Goal: Task Accomplishment & Management: Complete application form

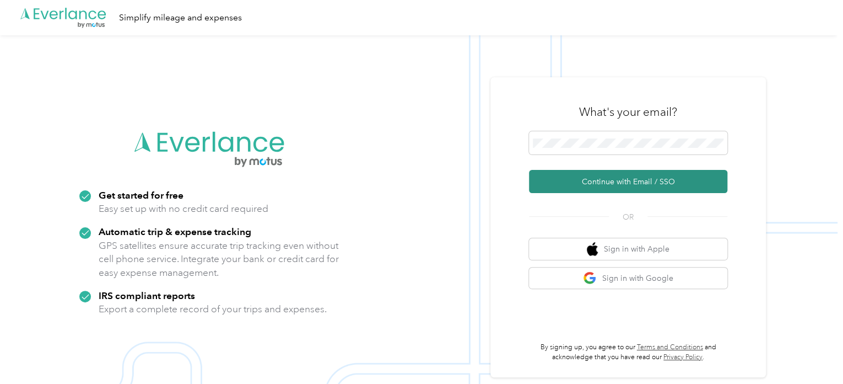
click at [604, 185] on button "Continue with Email / SSO" at bounding box center [628, 181] width 198 height 23
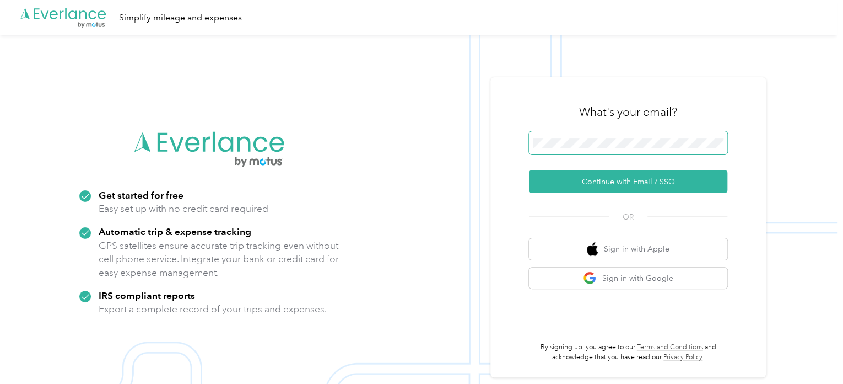
click at [551, 134] on span at bounding box center [628, 142] width 198 height 23
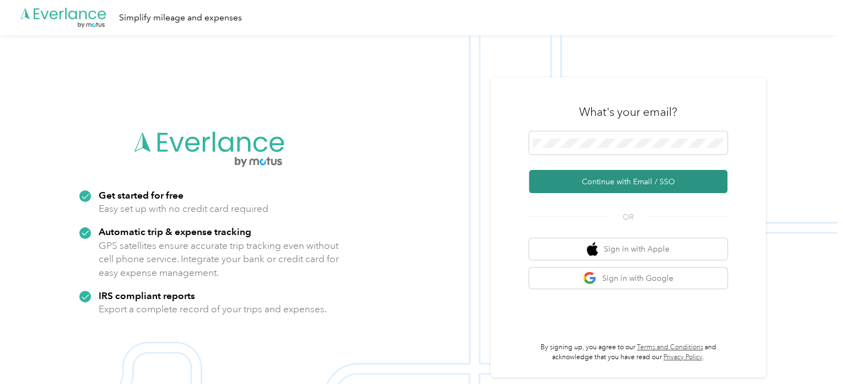
click at [604, 182] on button "Continue with Email / SSO" at bounding box center [628, 181] width 198 height 23
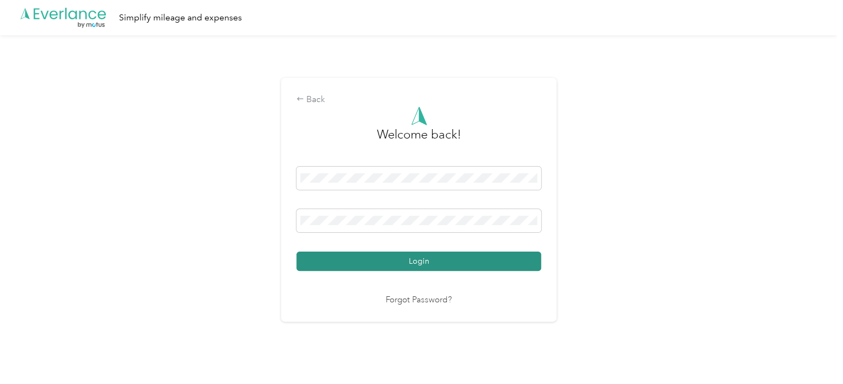
click at [451, 260] on button "Login" at bounding box center [419, 260] width 245 height 19
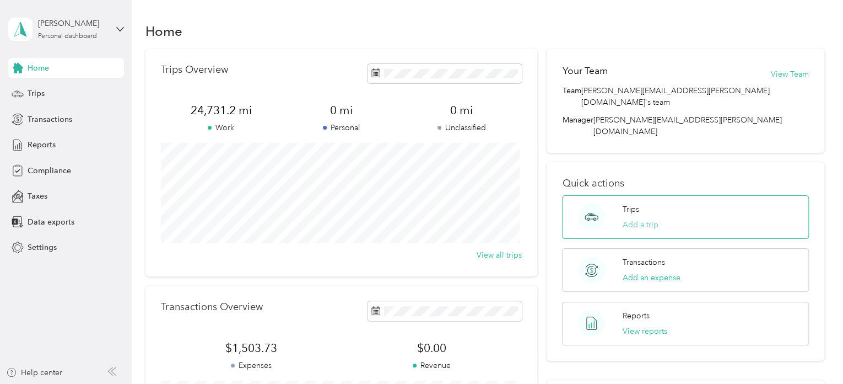
click at [642, 219] on button "Add a trip" at bounding box center [641, 225] width 36 height 12
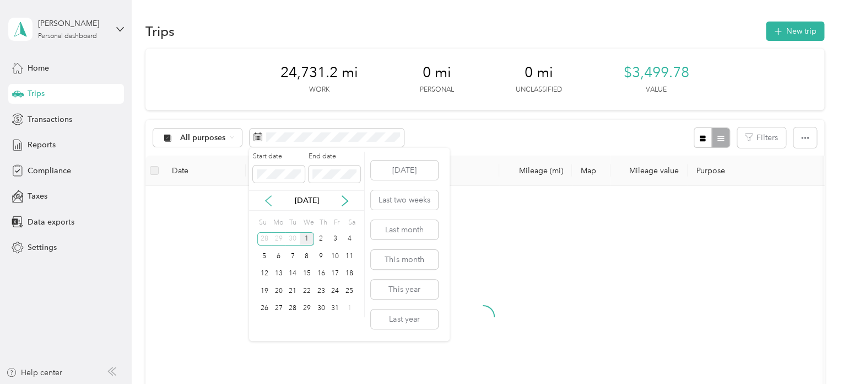
click at [270, 200] on icon at bounding box center [268, 200] width 11 height 11
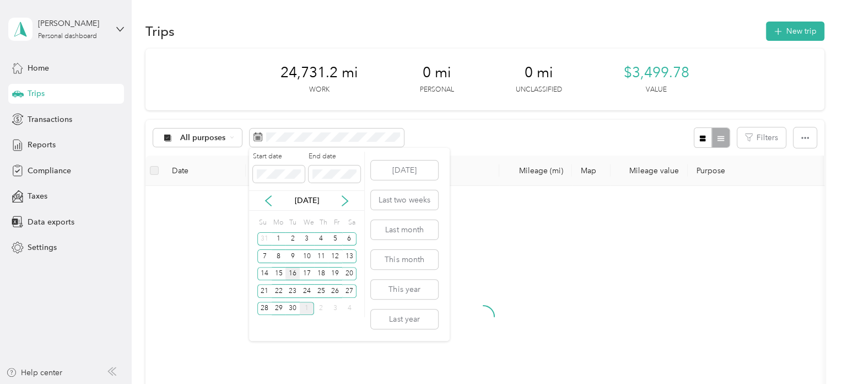
click at [291, 271] on div "16" at bounding box center [293, 274] width 14 height 14
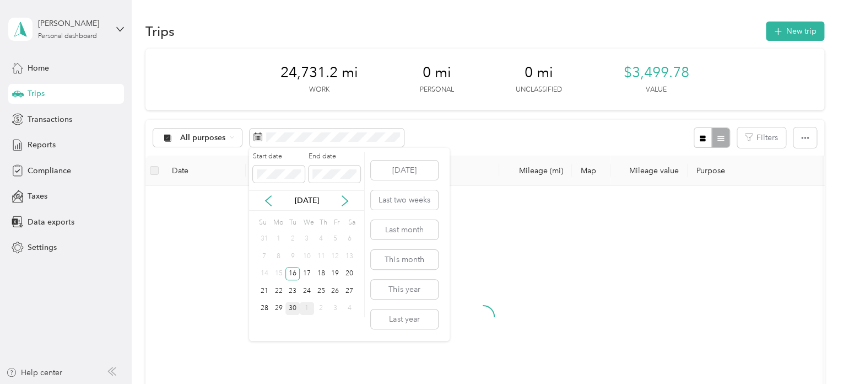
click at [293, 308] on div "30" at bounding box center [293, 308] width 14 height 14
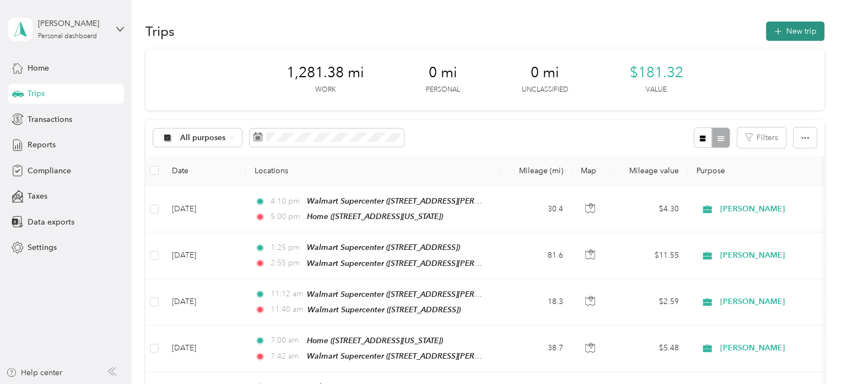
click at [789, 30] on button "New trip" at bounding box center [795, 30] width 58 height 19
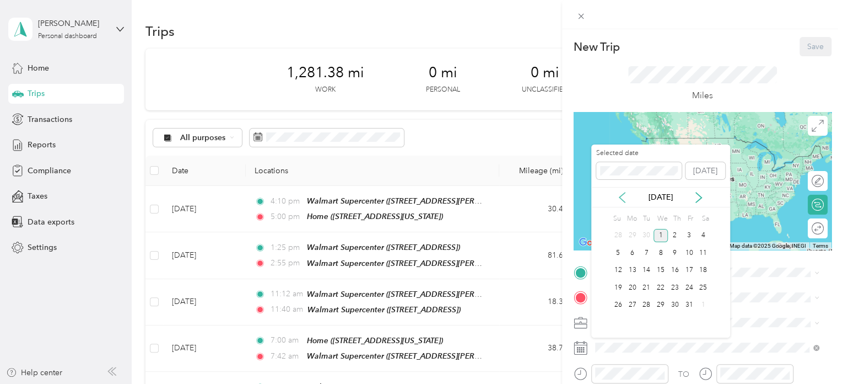
click at [624, 196] on icon at bounding box center [622, 197] width 11 height 11
click at [637, 304] on div "29" at bounding box center [632, 305] width 14 height 14
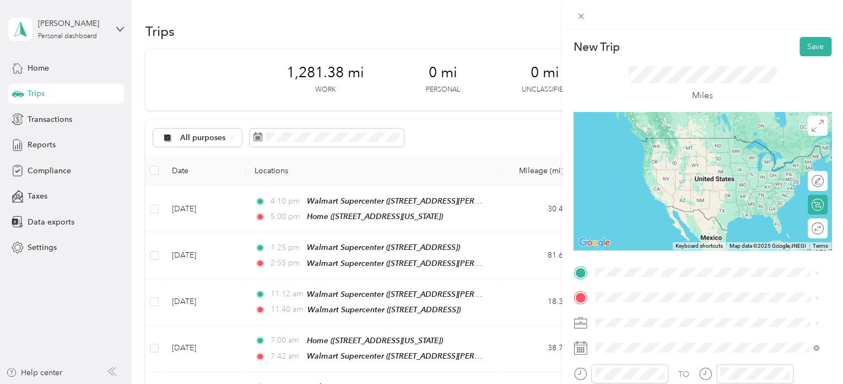
click at [672, 157] on div "Home 103 Union Drive, 24740, Princeton, West Virginia, United States" at bounding box center [671, 145] width 110 height 23
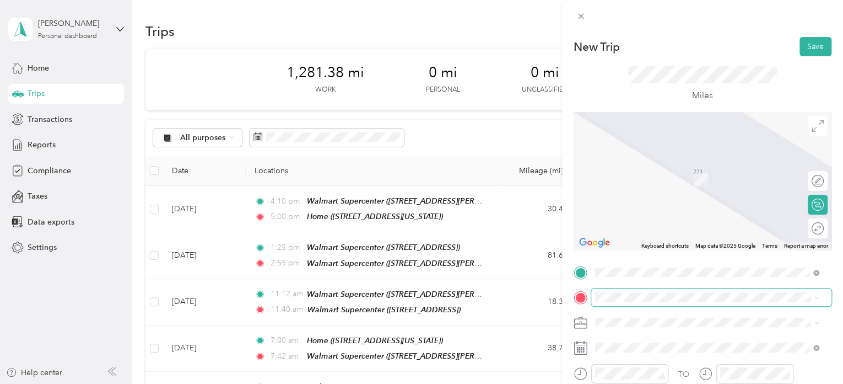
click at [616, 290] on span at bounding box center [711, 297] width 240 height 18
click at [621, 301] on span at bounding box center [711, 297] width 240 height 18
click at [672, 179] on span "204 Town Center Rd, 25840, Fayetteville, WV, USA" at bounding box center [651, 183] width 70 height 9
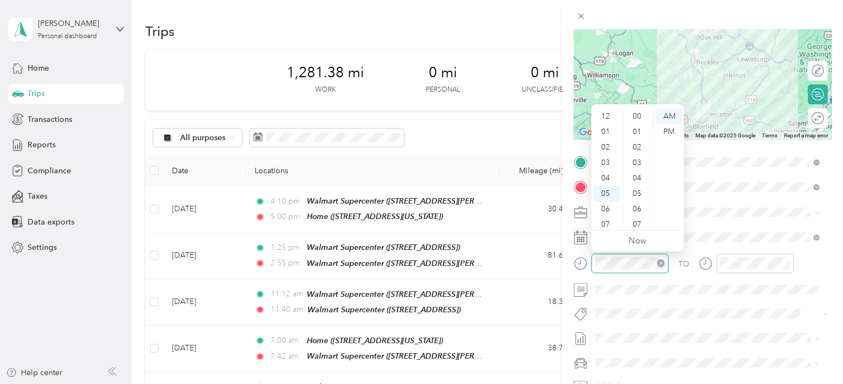
scroll to position [725, 0]
click at [605, 141] on div "06" at bounding box center [607, 142] width 26 height 15
click at [639, 113] on div "00" at bounding box center [638, 116] width 26 height 15
click at [669, 116] on div "AM" at bounding box center [669, 116] width 26 height 15
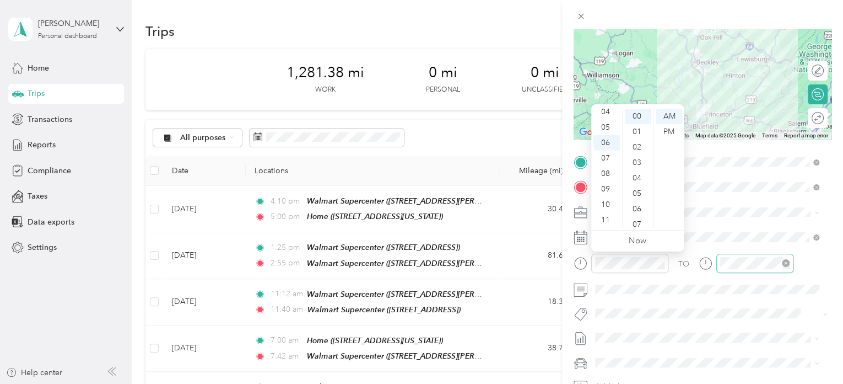
click at [726, 255] on div at bounding box center [755, 263] width 77 height 19
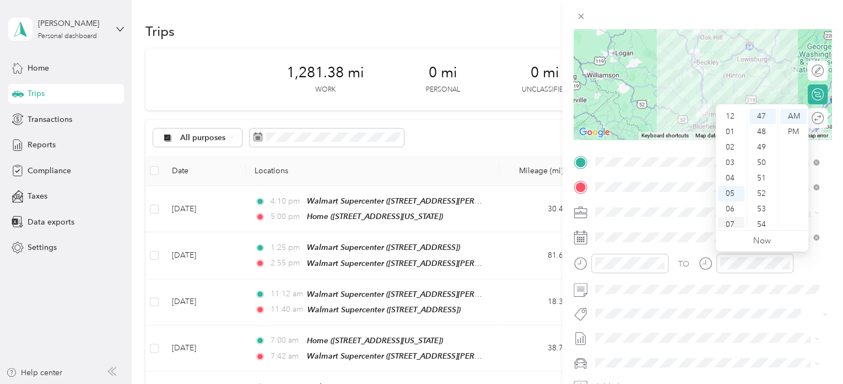
click at [730, 218] on div "07" at bounding box center [731, 224] width 26 height 15
click at [763, 160] on div "03" at bounding box center [763, 162] width 26 height 15
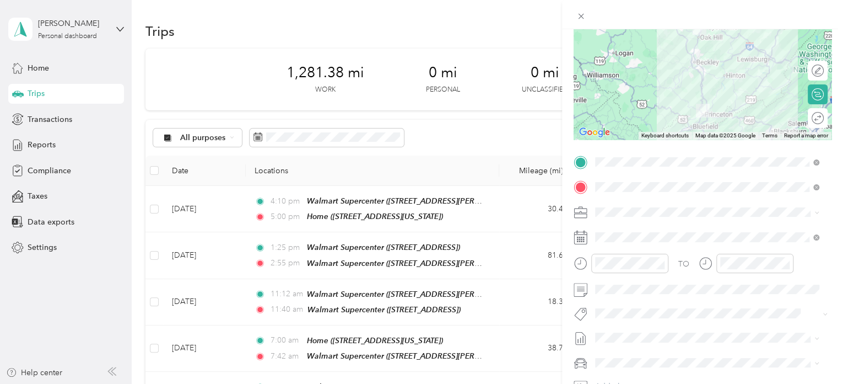
click at [612, 376] on li "Sep 16 - 30, 2025 Draft" at bounding box center [707, 374] width 232 height 18
click at [620, 339] on span "Chevrolet Trax" at bounding box center [624, 336] width 51 height 9
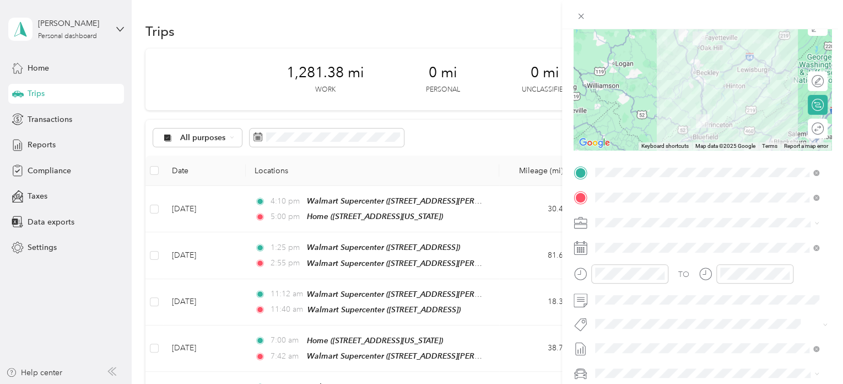
scroll to position [0, 0]
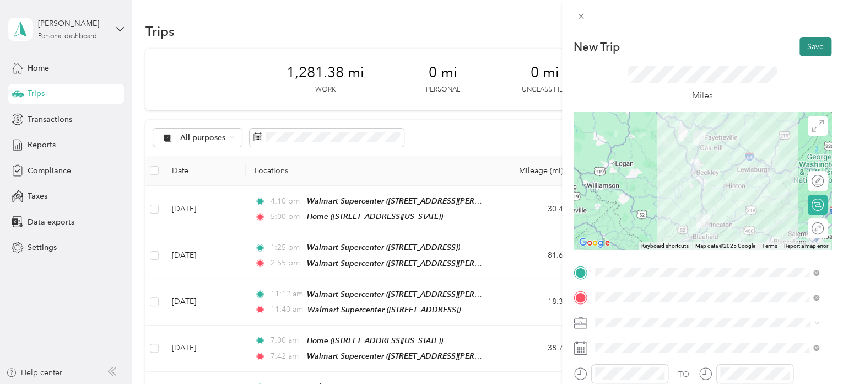
click at [811, 46] on button "Save" at bounding box center [816, 46] width 32 height 19
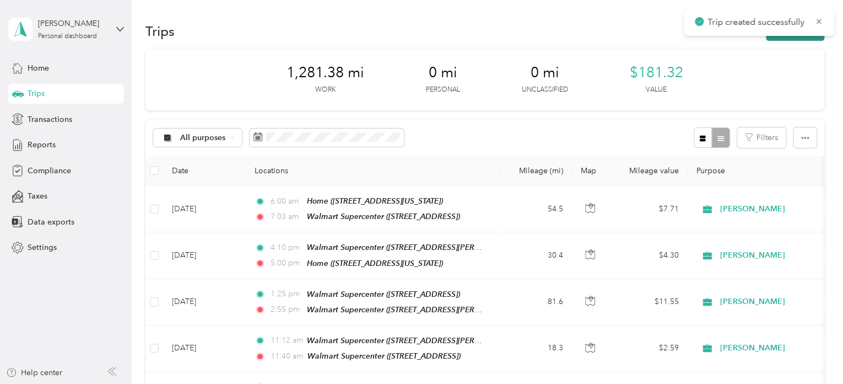
click at [774, 37] on icon "button" at bounding box center [778, 31] width 13 height 13
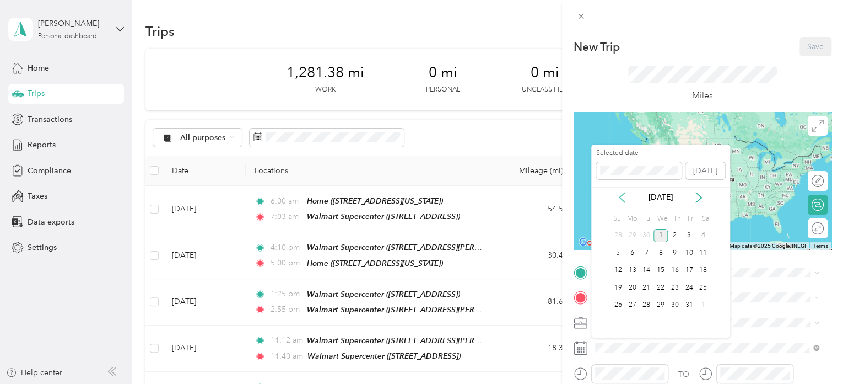
click at [624, 198] on icon at bounding box center [622, 197] width 11 height 11
click at [631, 306] on div "29" at bounding box center [632, 305] width 14 height 14
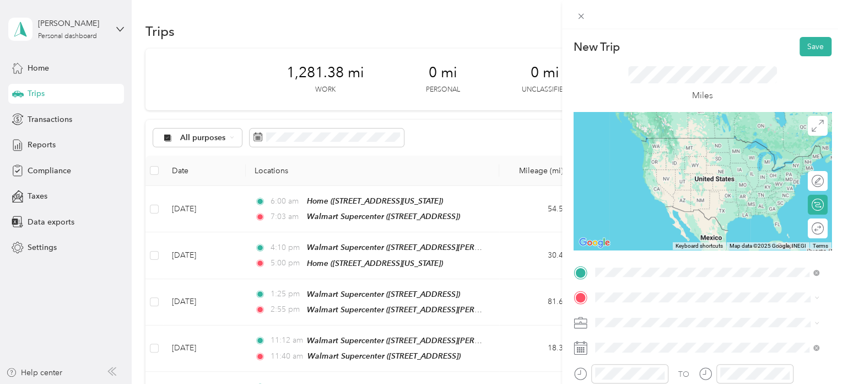
click at [699, 149] on div "TEAM Walmart Supercenter 204 Town Center Rd, 25840, Fayetteville, WV, USA" at bounding box center [673, 150] width 114 height 27
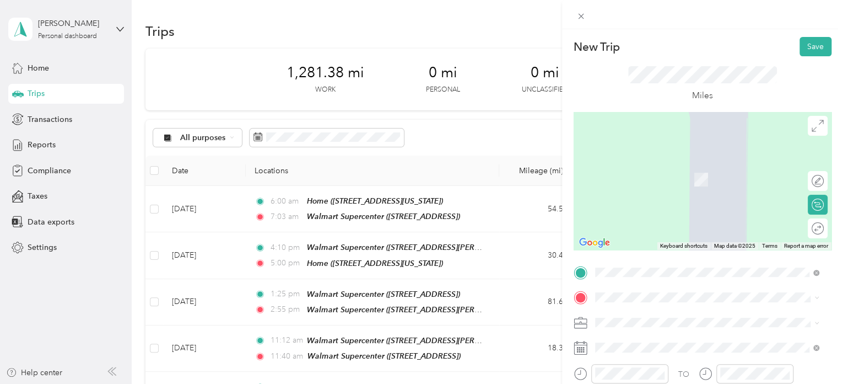
click at [714, 197] on li "TEAM Walmart Supercenter 160 Kinter Way, 241342218, Pearisburg, VA, USA" at bounding box center [707, 185] width 232 height 39
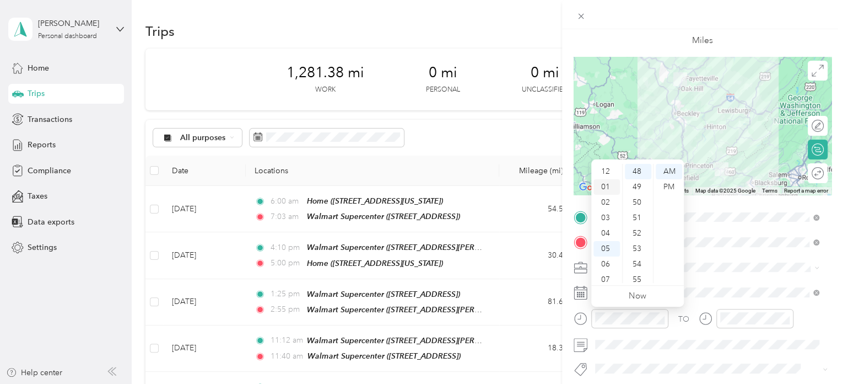
click at [608, 185] on div "01" at bounding box center [607, 186] width 26 height 15
click at [637, 184] on div "01" at bounding box center [638, 186] width 26 height 15
click at [667, 182] on div "PM" at bounding box center [669, 186] width 26 height 15
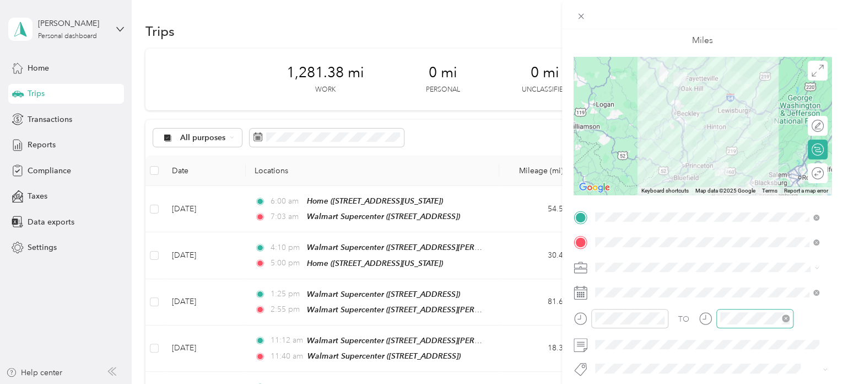
click at [737, 315] on div at bounding box center [755, 318] width 77 height 19
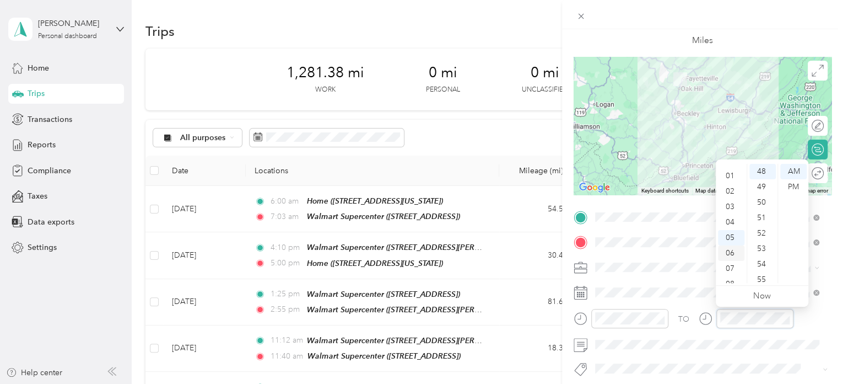
scroll to position [0, 0]
click at [729, 198] on div "02" at bounding box center [731, 202] width 26 height 15
click at [763, 246] on div "28" at bounding box center [763, 248] width 26 height 15
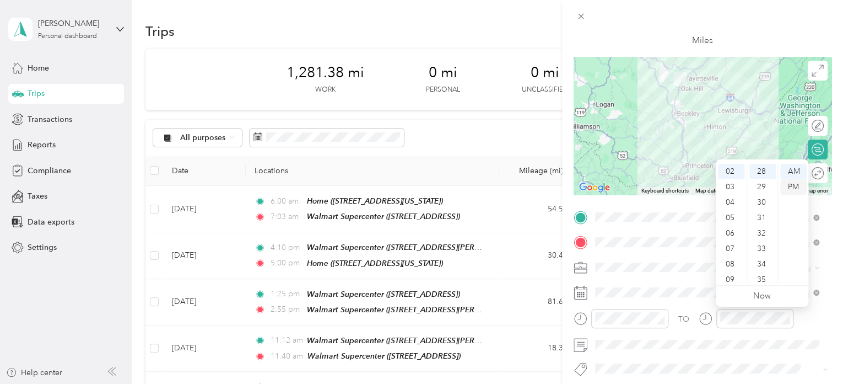
click at [798, 187] on div "PM" at bounding box center [793, 186] width 26 height 15
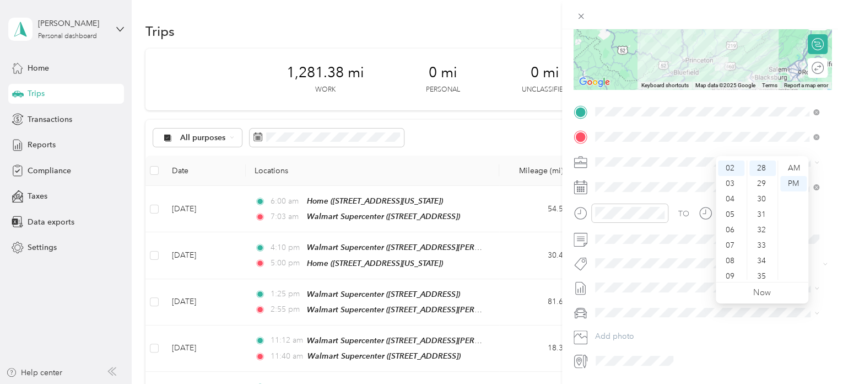
scroll to position [194, 0]
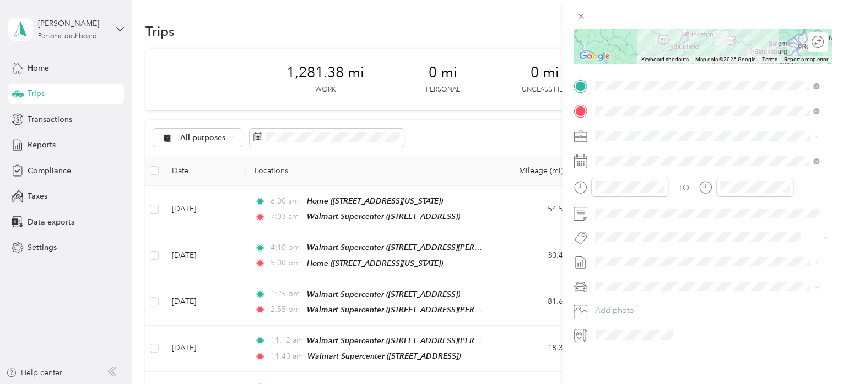
click at [633, 290] on li "Sep 16 - 30, 2025 Draft" at bounding box center [707, 290] width 232 height 18
click at [620, 294] on span "Chevrolet Trax" at bounding box center [624, 297] width 51 height 9
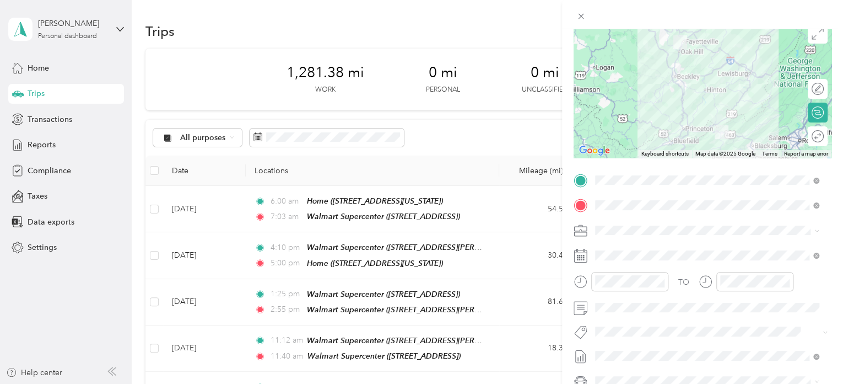
scroll to position [0, 0]
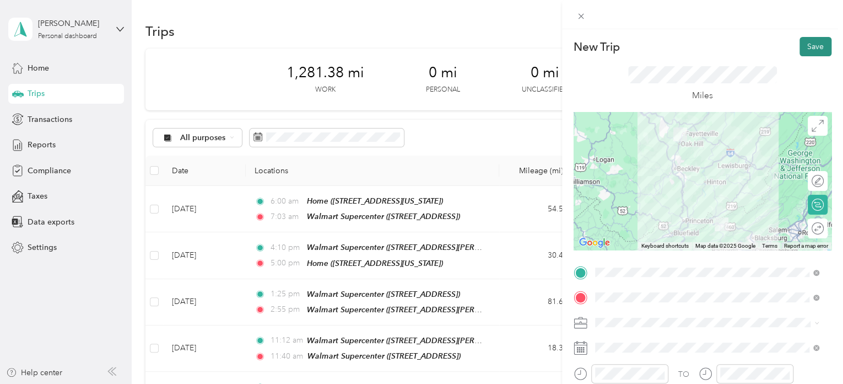
click at [807, 48] on button "Save" at bounding box center [816, 46] width 32 height 19
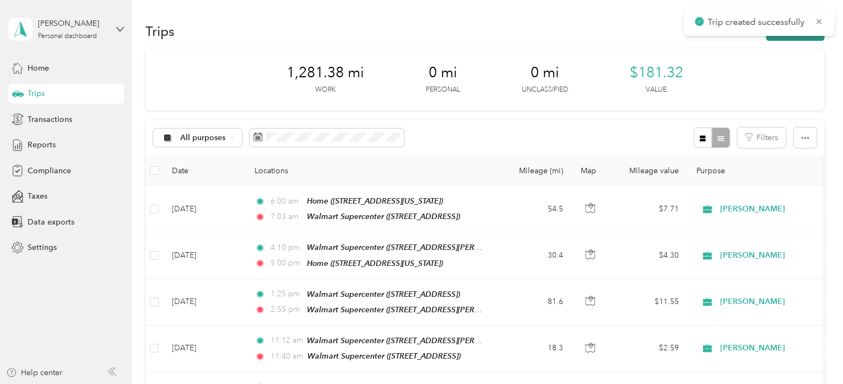
click at [779, 36] on button "New trip" at bounding box center [795, 30] width 58 height 19
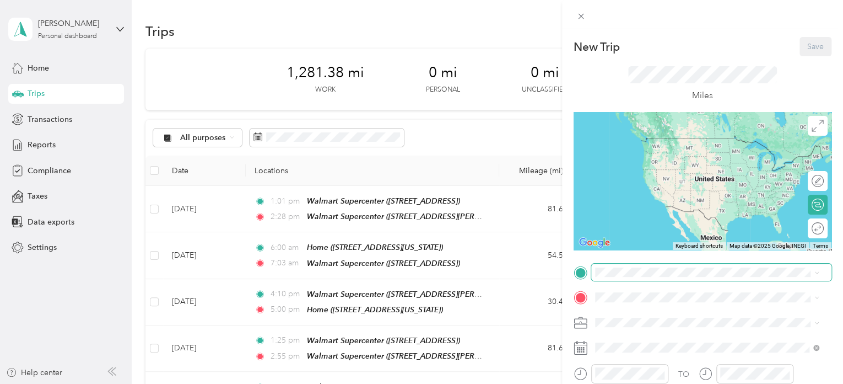
click at [622, 273] on span at bounding box center [711, 272] width 240 height 18
click at [683, 167] on span "160 Kinter Way, 241342218, Pearisburg, VA, USA" at bounding box center [681, 169] width 131 height 9
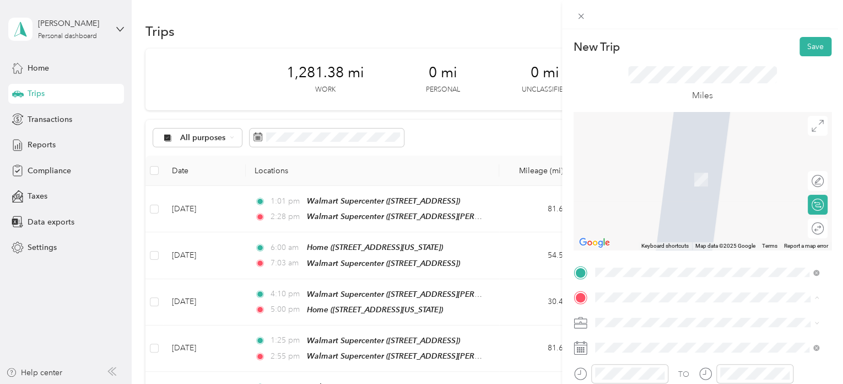
click at [653, 184] on span "103 Union Drive, 24740, Princeton, West Virginia, United States" at bounding box center [671, 179] width 110 height 9
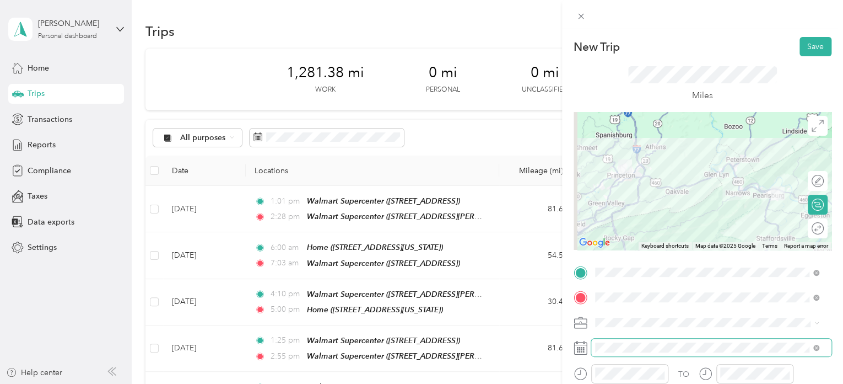
click at [610, 352] on span at bounding box center [711, 347] width 240 height 18
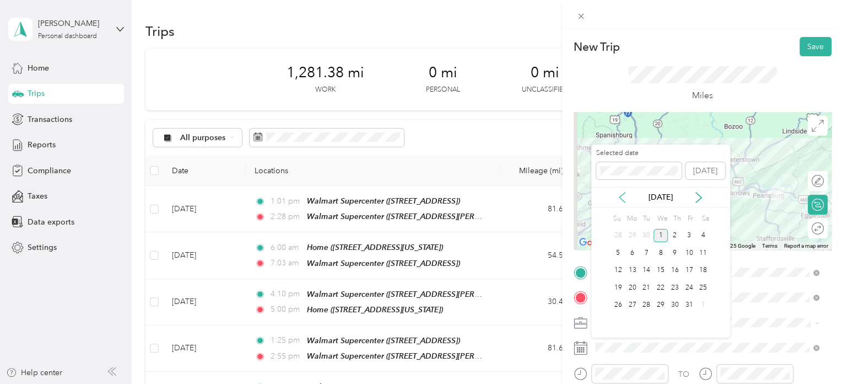
click at [624, 192] on icon at bounding box center [622, 197] width 11 height 11
click at [635, 302] on div "29" at bounding box center [632, 305] width 14 height 14
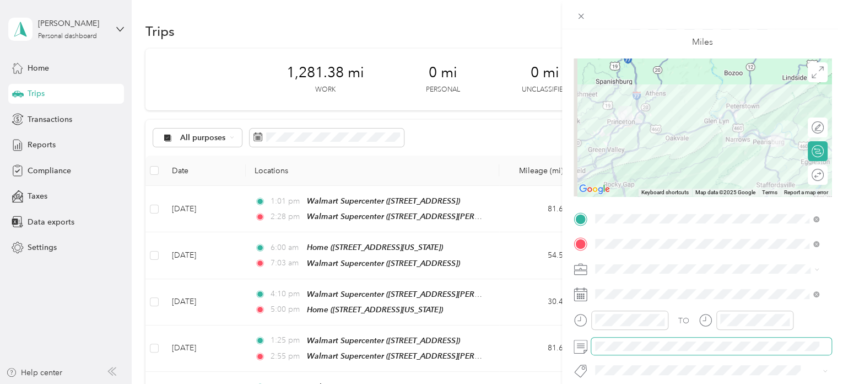
scroll to position [55, 0]
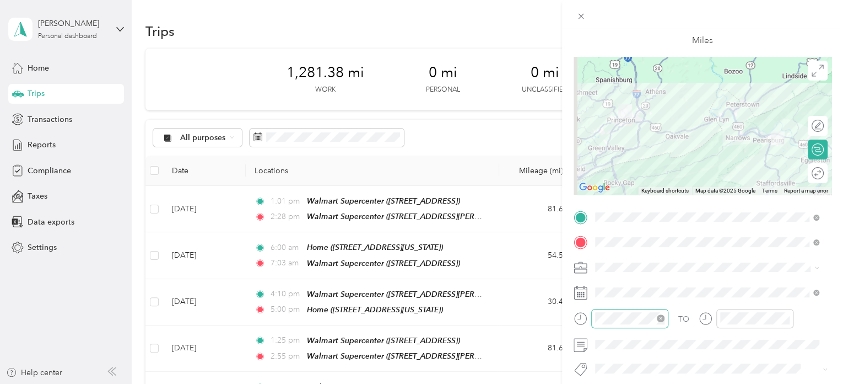
click at [615, 325] on div at bounding box center [629, 318] width 77 height 19
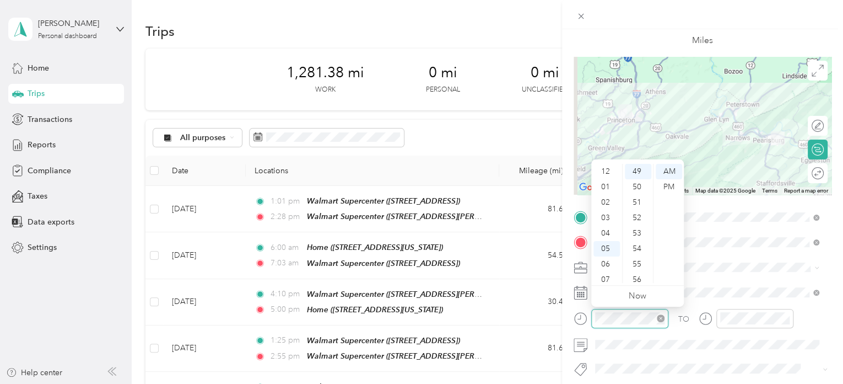
scroll to position [66, 0]
click at [604, 198] on div "06" at bounding box center [607, 197] width 26 height 15
click at [635, 256] on div "58" at bounding box center [638, 259] width 26 height 15
click at [666, 187] on div "PM" at bounding box center [669, 186] width 26 height 15
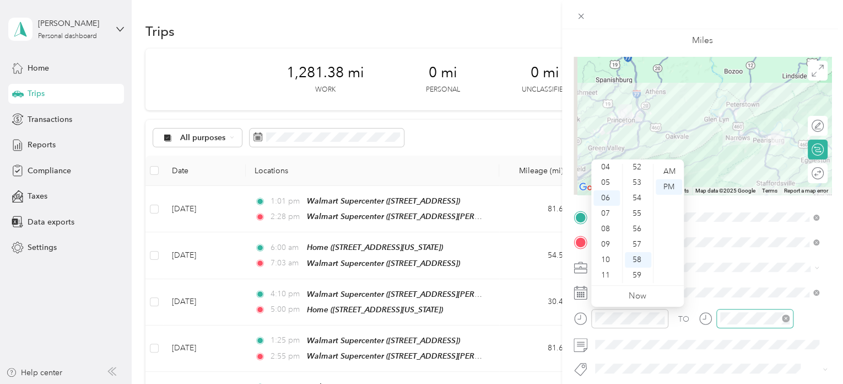
click at [720, 309] on div at bounding box center [755, 318] width 77 height 19
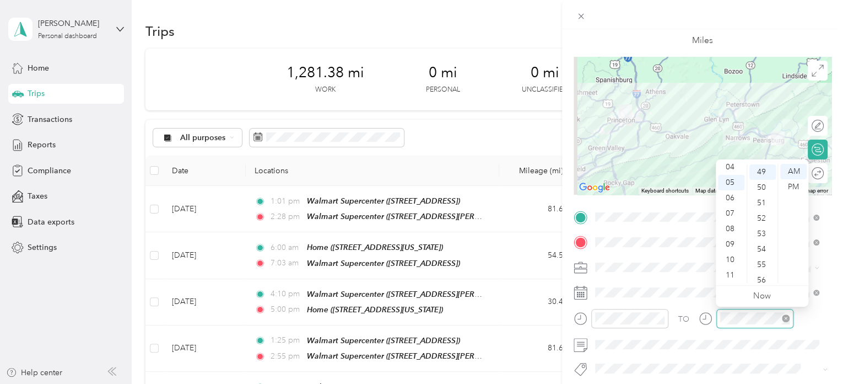
scroll to position [756, 0]
click at [730, 213] on div "07" at bounding box center [731, 213] width 26 height 15
click at [756, 219] on div "45" at bounding box center [763, 219] width 26 height 15
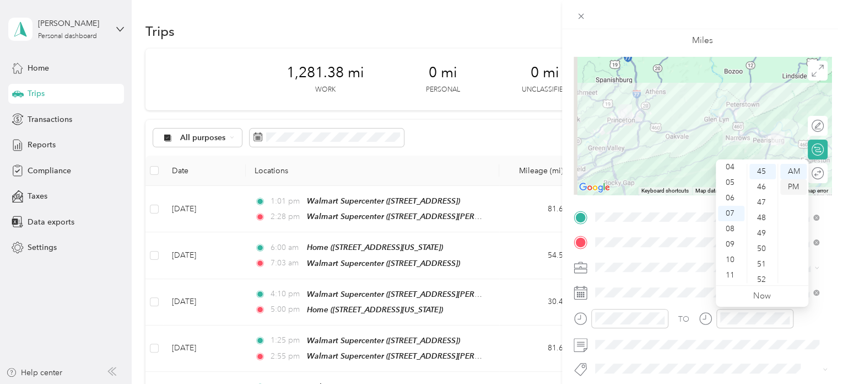
click at [795, 185] on div "PM" at bounding box center [793, 186] width 26 height 15
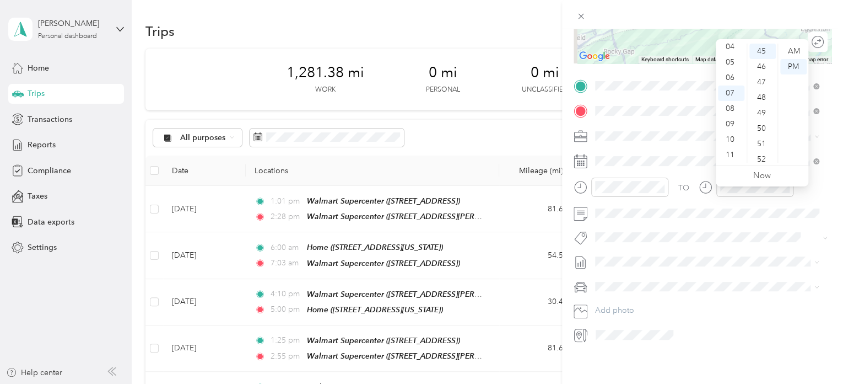
scroll to position [194, 0]
click at [626, 290] on li "Sep 16 - 30, 2025 Draft" at bounding box center [707, 283] width 232 height 18
click at [626, 299] on li "Chevrolet Trax" at bounding box center [707, 297] width 232 height 19
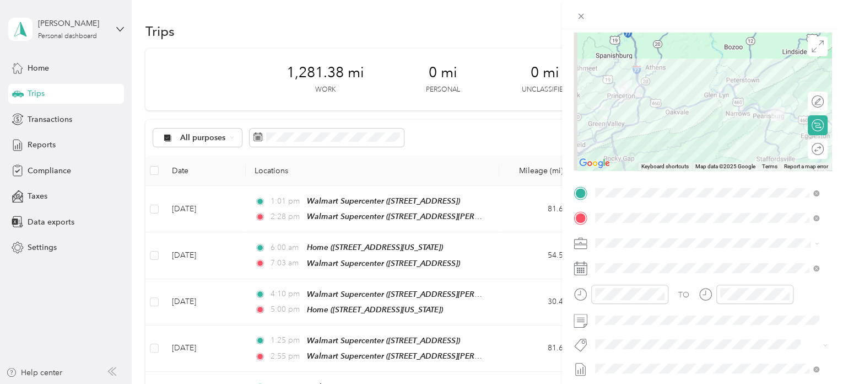
scroll to position [0, 0]
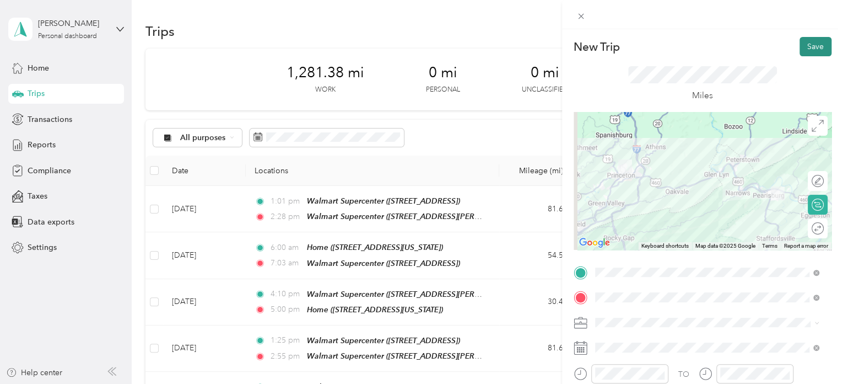
click at [810, 46] on button "Save" at bounding box center [816, 46] width 32 height 19
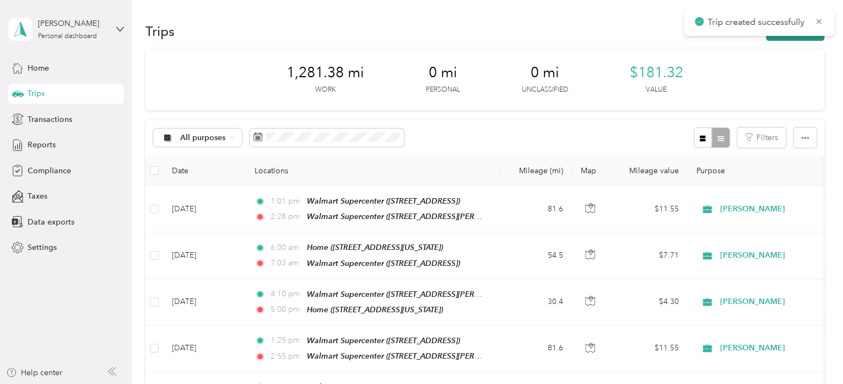
click at [784, 37] on button "New trip" at bounding box center [795, 30] width 58 height 19
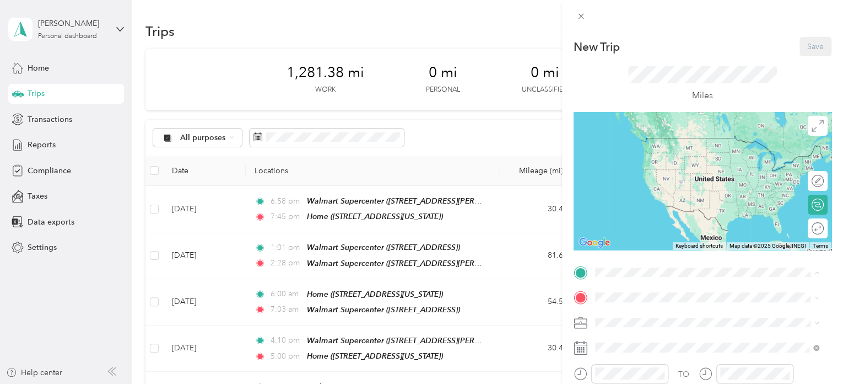
click at [663, 152] on span "103 Union Drive, 24740, Princeton, West Virginia, United States" at bounding box center [671, 153] width 110 height 9
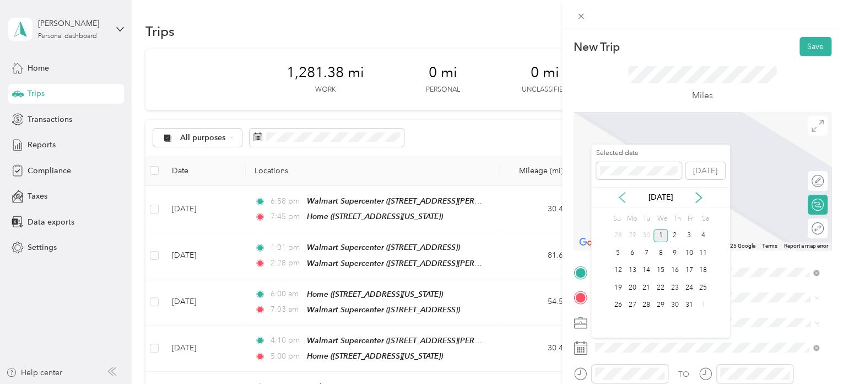
click at [620, 193] on icon at bounding box center [622, 197] width 11 height 11
click at [646, 305] on div "30" at bounding box center [646, 305] width 14 height 14
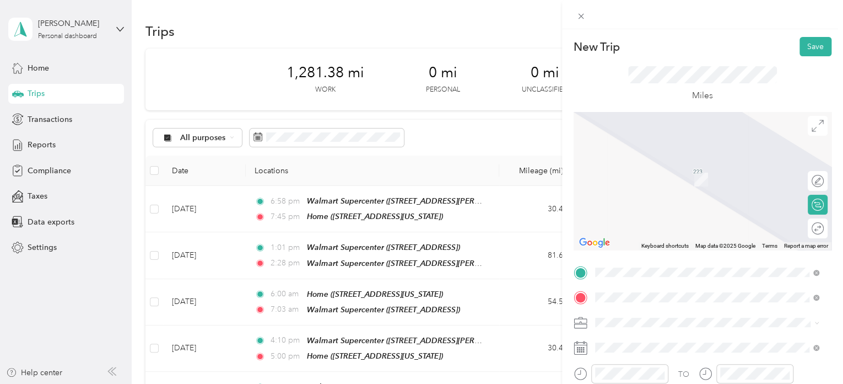
click at [675, 222] on span "1330 N Eisenhower Dr, 258013156, Beckley, WV, USA" at bounding box center [681, 225] width 131 height 9
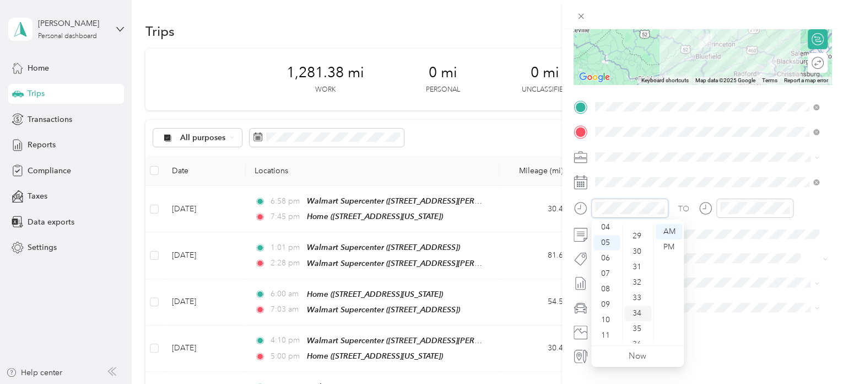
scroll to position [441, 0]
click at [638, 249] on div "30" at bounding box center [638, 253] width 26 height 15
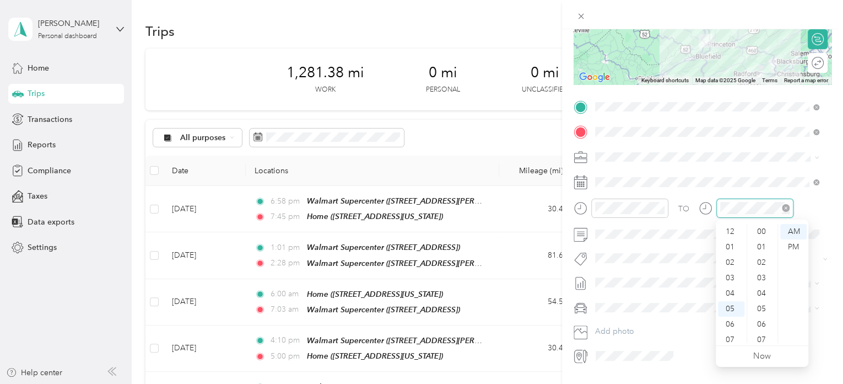
scroll to position [66, 0]
click at [727, 261] on div "06" at bounding box center [731, 257] width 26 height 15
click at [761, 304] on div "12" at bounding box center [763, 306] width 26 height 15
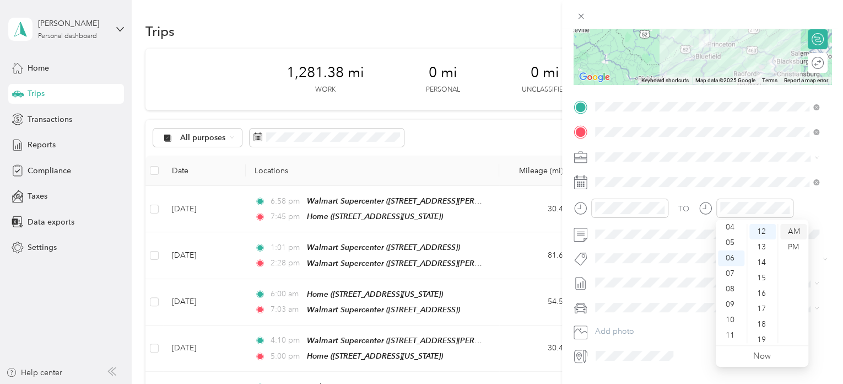
click at [796, 231] on div "AM" at bounding box center [793, 231] width 26 height 15
click at [620, 313] on span "Sep 16 - 30, 2025" at bounding box center [622, 312] width 55 height 12
click at [618, 326] on li "Chevrolet Trax" at bounding box center [707, 326] width 232 height 19
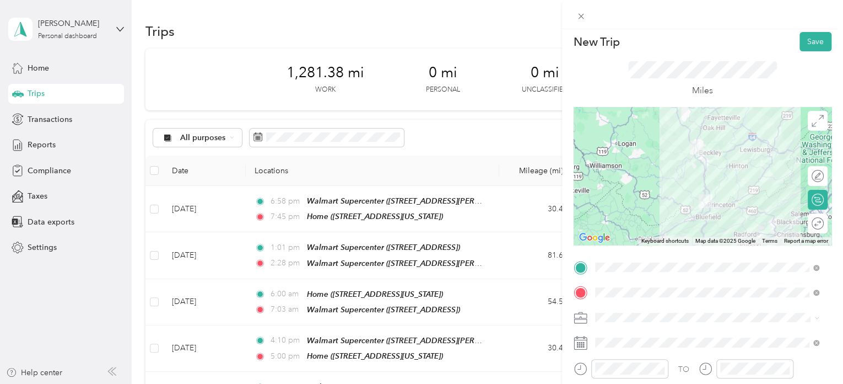
scroll to position [0, 0]
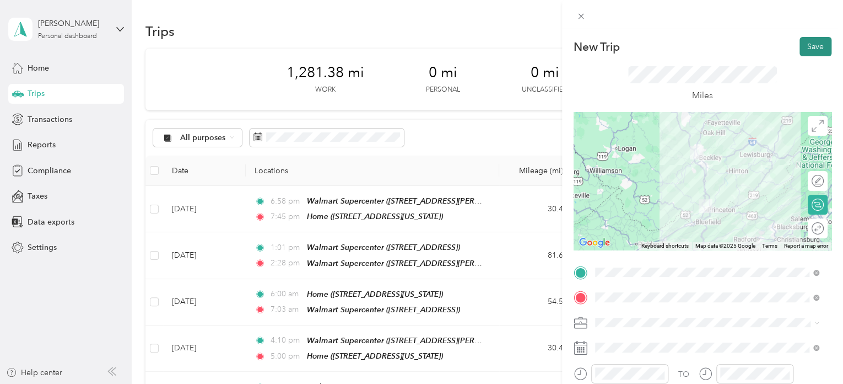
click at [804, 45] on button "Save" at bounding box center [816, 46] width 32 height 19
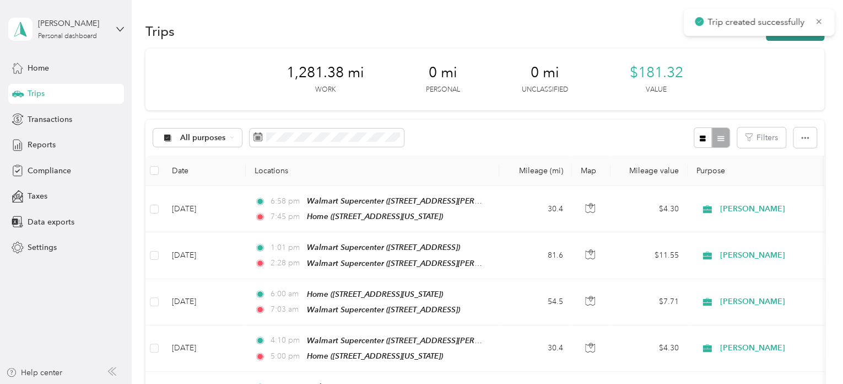
click at [785, 38] on button "New trip" at bounding box center [795, 30] width 58 height 19
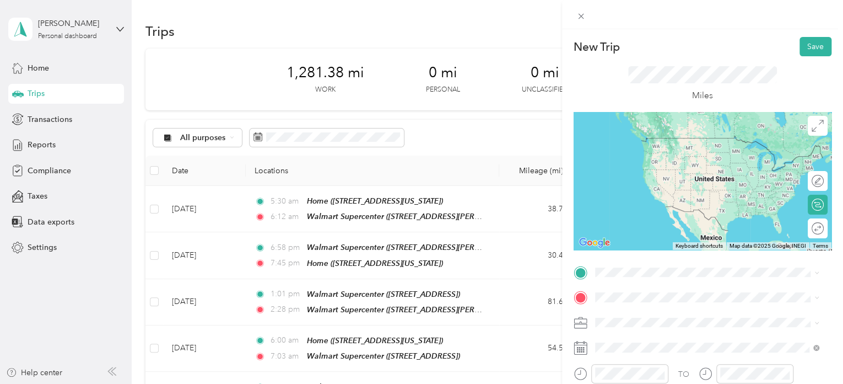
click at [658, 198] on span "1330 N Eisenhower Dr, 258013156, Beckley, WV, USA" at bounding box center [681, 197] width 131 height 9
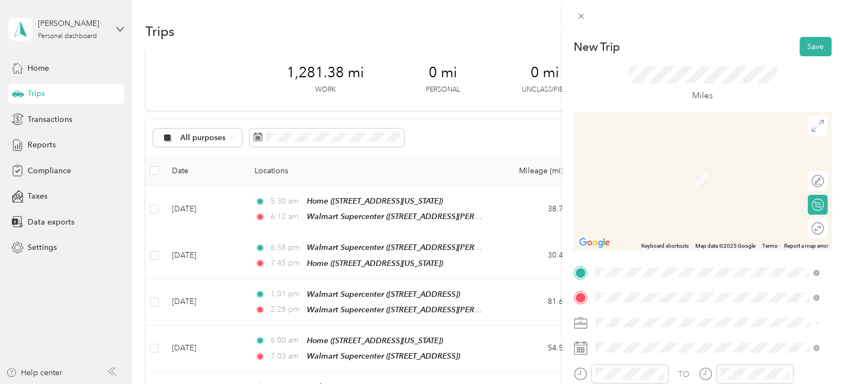
click at [663, 180] on span "313 Thacker Ave, 244262264, Covington, VA, USA" at bounding box center [712, 183] width 192 height 9
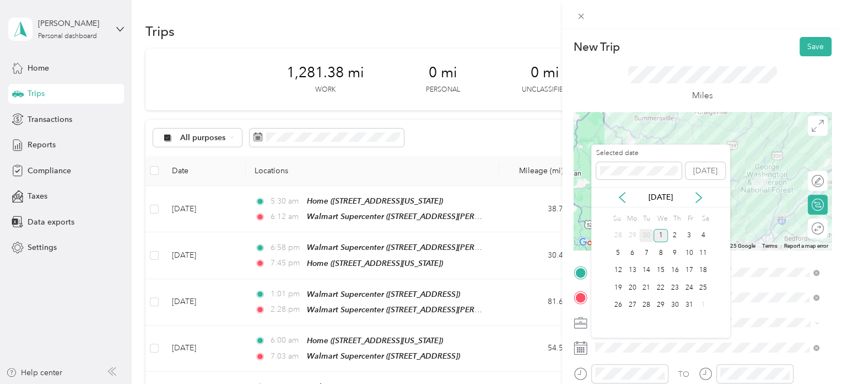
click at [644, 231] on div "30" at bounding box center [646, 236] width 14 height 14
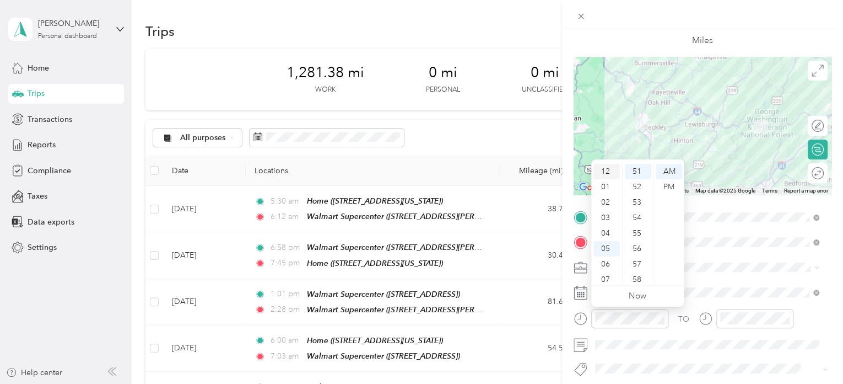
click at [612, 169] on div "12" at bounding box center [607, 171] width 26 height 15
click at [637, 278] on div "18" at bounding box center [638, 283] width 26 height 15
click at [672, 189] on div "PM" at bounding box center [669, 186] width 26 height 15
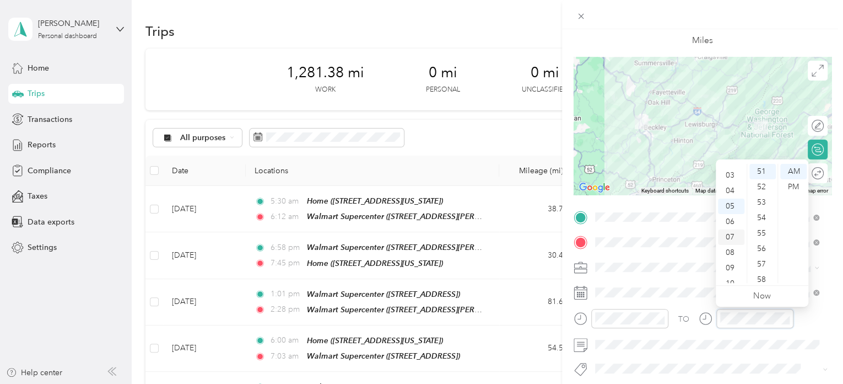
scroll to position [0, 0]
click at [731, 185] on div "01" at bounding box center [731, 186] width 26 height 15
click at [764, 190] on div "38" at bounding box center [763, 191] width 26 height 15
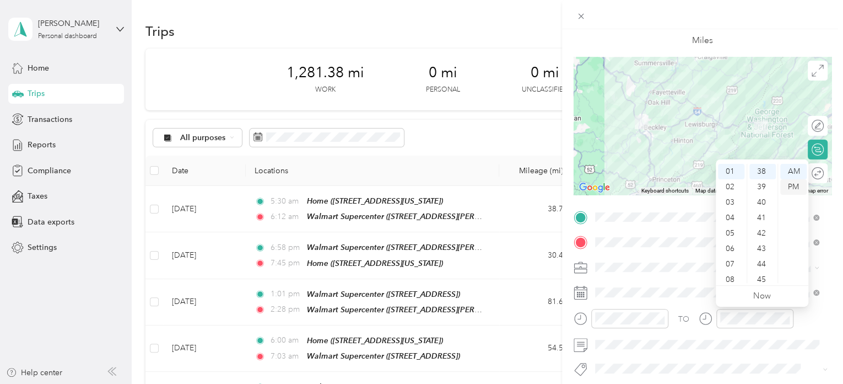
click at [794, 181] on div "PM" at bounding box center [793, 186] width 26 height 15
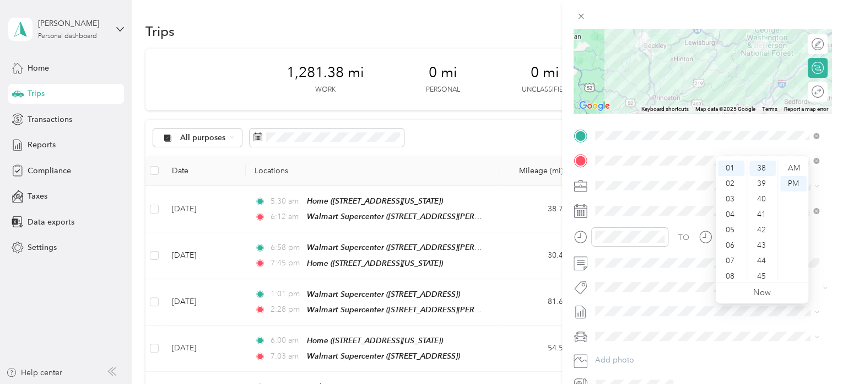
scroll to position [165, 0]
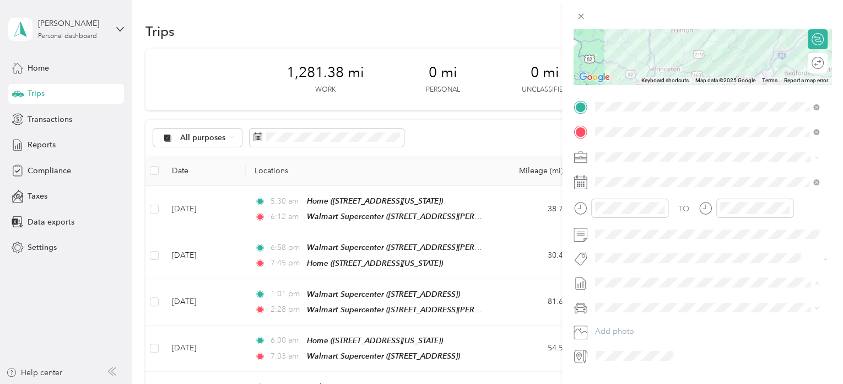
click at [626, 317] on span "Sep 16 - 30, 2025" at bounding box center [622, 319] width 55 height 12
click at [620, 323] on span "Chevrolet Trax" at bounding box center [624, 326] width 51 height 9
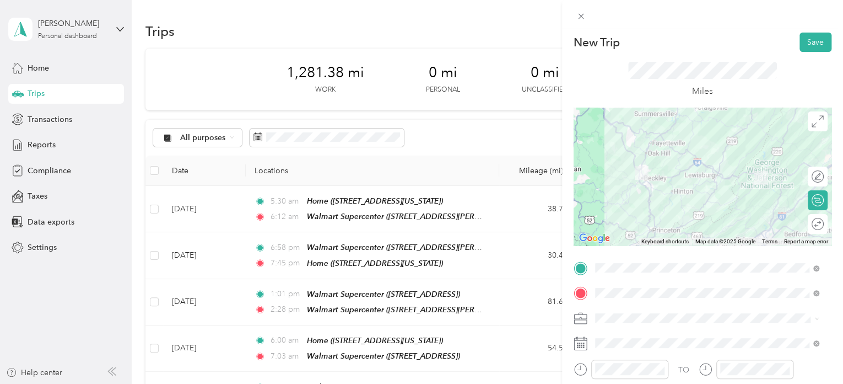
scroll to position [0, 0]
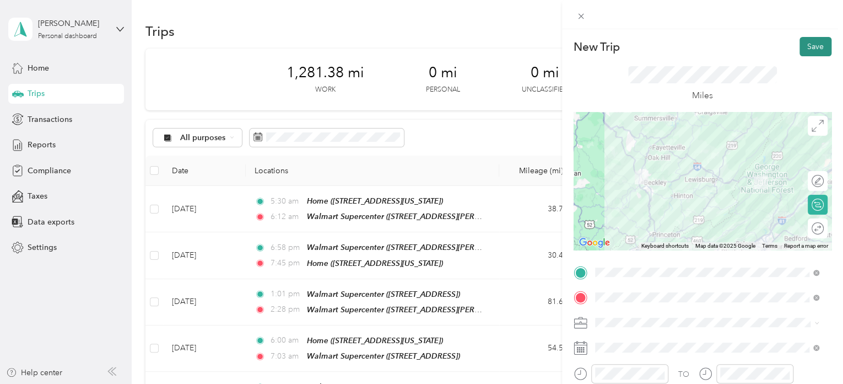
click at [803, 42] on button "Save" at bounding box center [816, 46] width 32 height 19
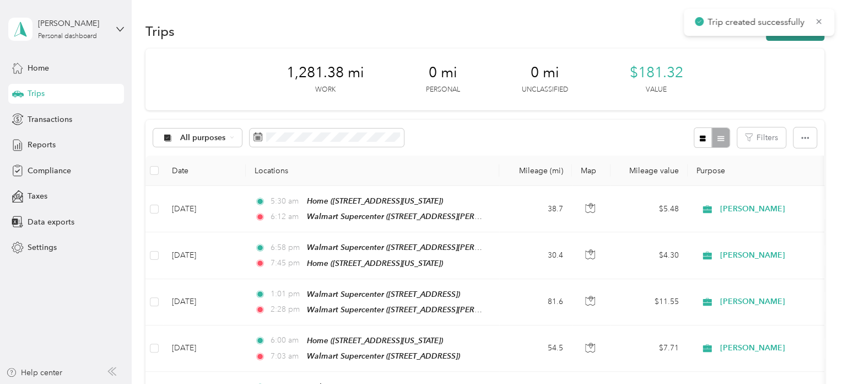
click at [798, 38] on button "New trip" at bounding box center [795, 30] width 58 height 19
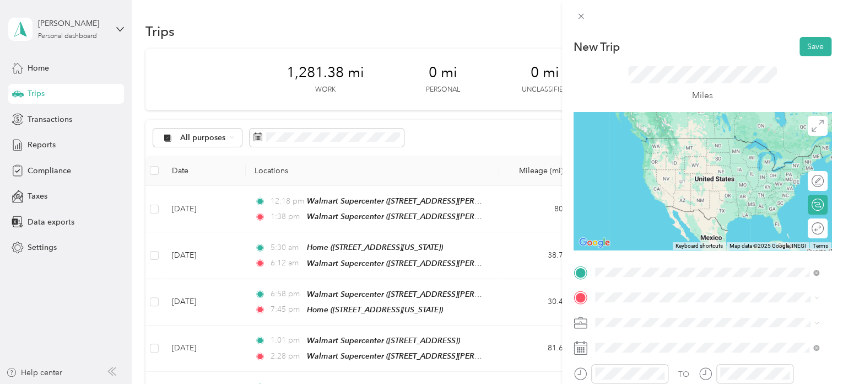
click at [685, 157] on span "313 Thacker Ave, 244262264, Covington, VA, USA" at bounding box center [712, 157] width 192 height 9
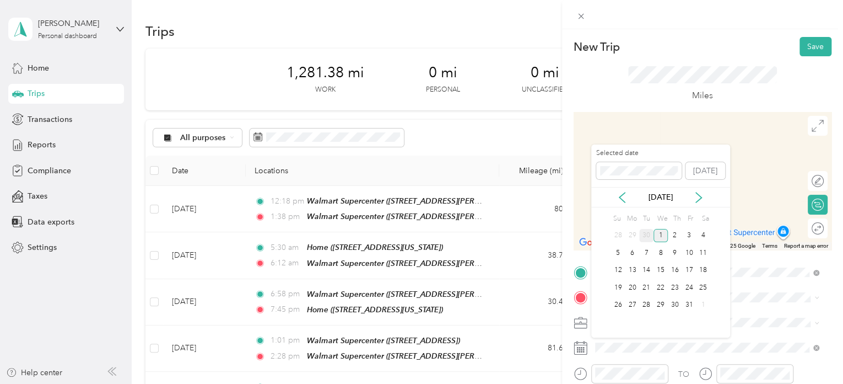
click at [649, 232] on div "30" at bounding box center [646, 236] width 14 height 14
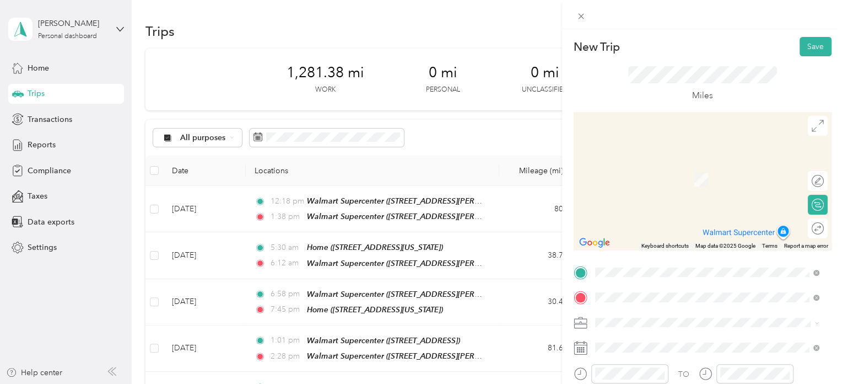
click at [695, 187] on div "TEAM Walmart Supercenter 160 Kinter Way, 241342218, Pearisburg, VA, USA" at bounding box center [681, 187] width 131 height 27
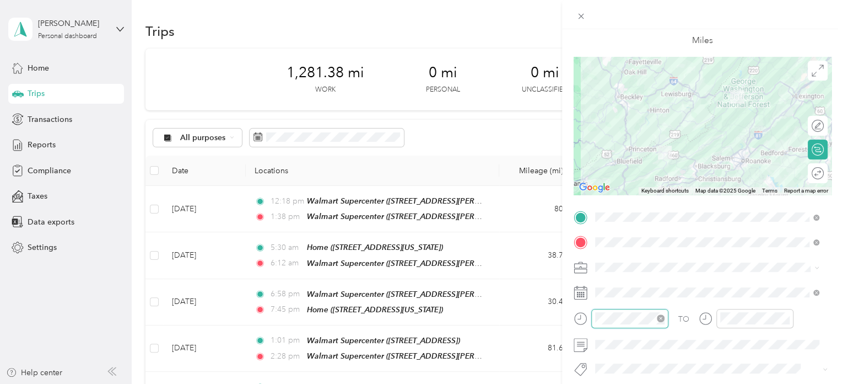
scroll to position [802, 0]
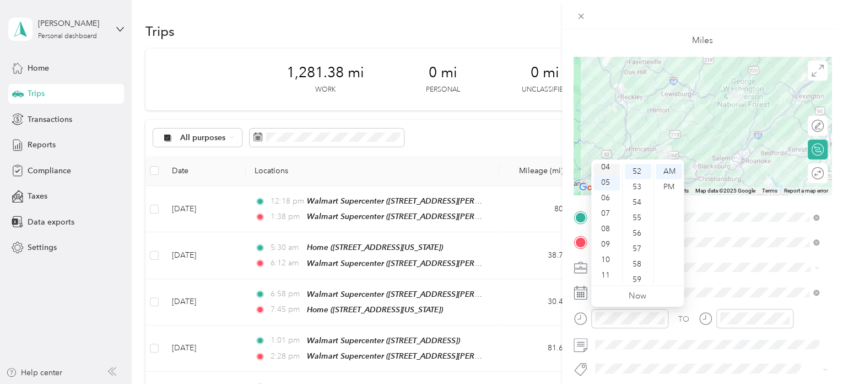
click at [608, 165] on div "04" at bounding box center [607, 166] width 26 height 15
click at [640, 176] on div "38" at bounding box center [638, 175] width 26 height 15
click at [668, 182] on div "PM" at bounding box center [669, 186] width 26 height 15
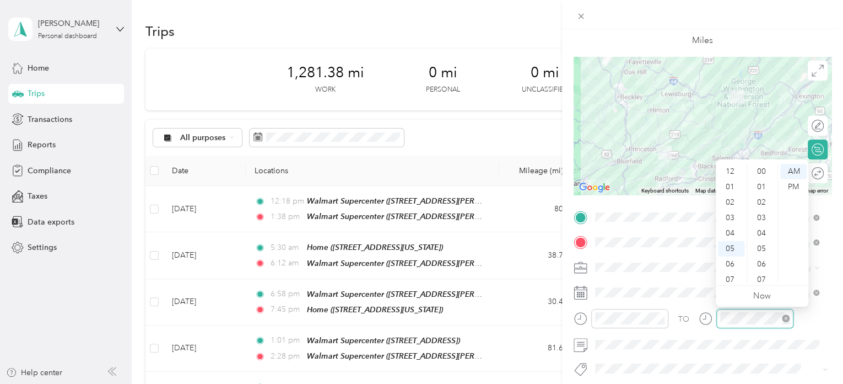
scroll to position [66, 0]
click at [732, 195] on div "06" at bounding box center [731, 197] width 26 height 15
click at [761, 195] on div "09" at bounding box center [763, 199] width 26 height 15
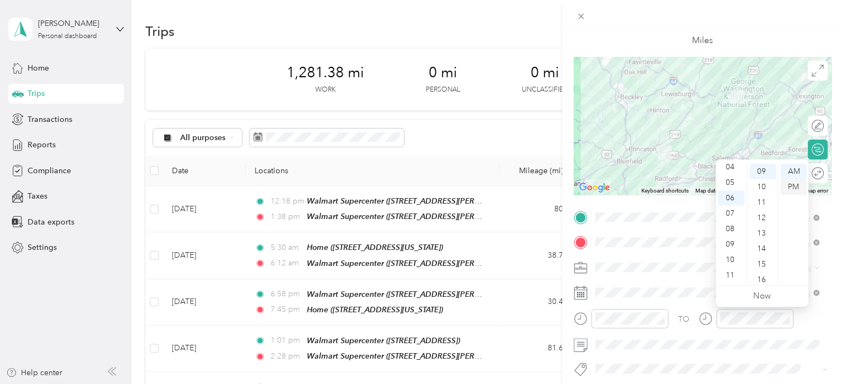
click at [800, 185] on div "PM" at bounding box center [793, 186] width 26 height 15
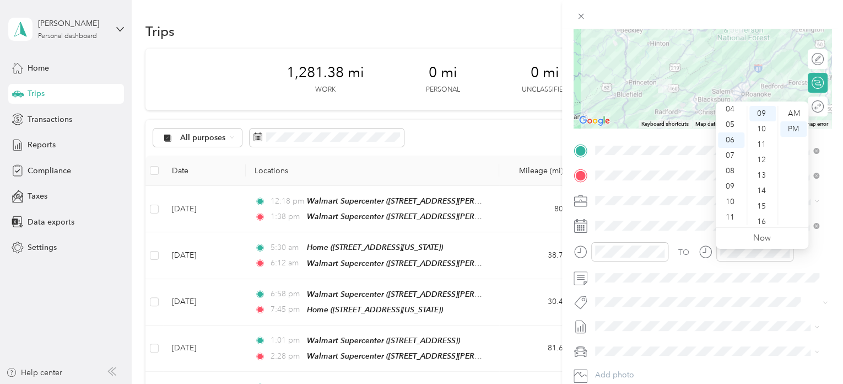
scroll to position [165, 0]
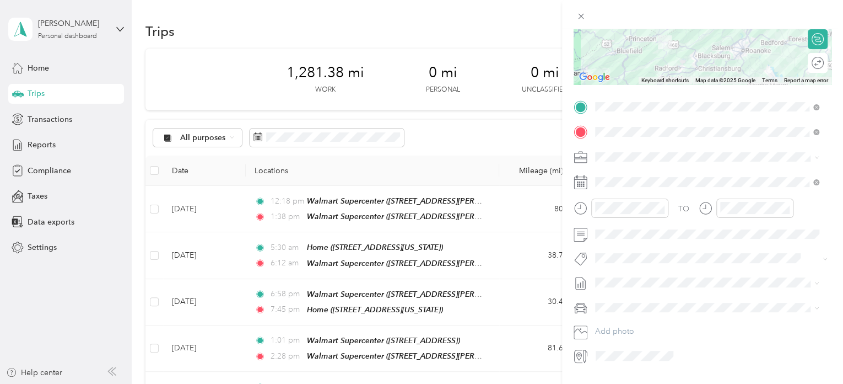
click at [627, 317] on span "Sep 16 - 30, 2025" at bounding box center [622, 315] width 55 height 12
click at [628, 322] on span "Chevrolet Trax" at bounding box center [624, 326] width 51 height 9
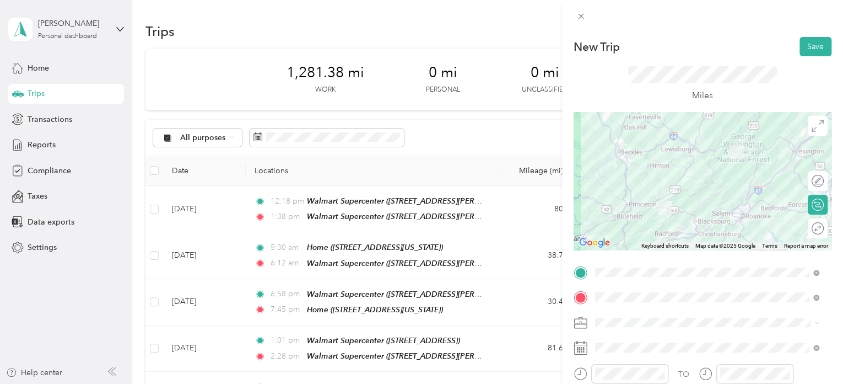
scroll to position [0, 0]
click at [690, 166] on div at bounding box center [703, 181] width 258 height 138
click at [688, 164] on div at bounding box center [703, 181] width 258 height 138
click at [809, 46] on button "Save" at bounding box center [816, 46] width 32 height 19
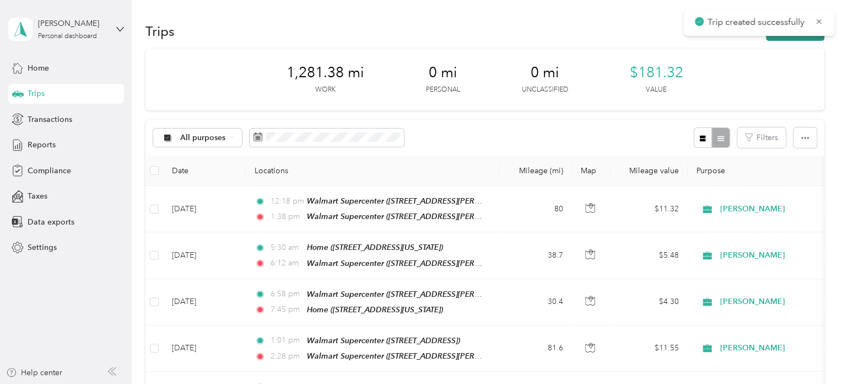
click at [794, 39] on button "New trip" at bounding box center [795, 30] width 58 height 19
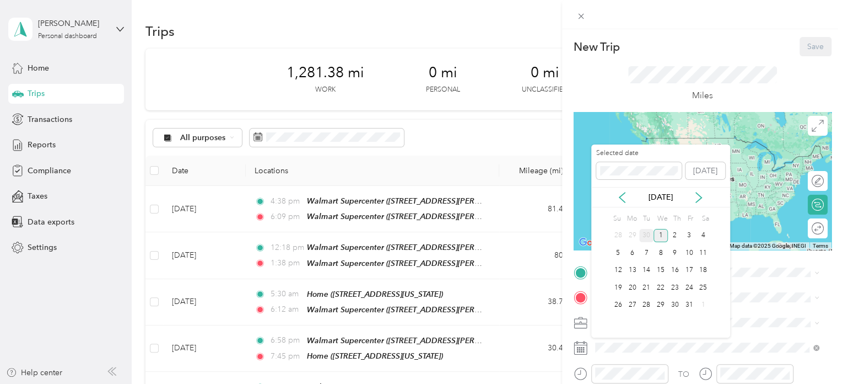
click at [647, 232] on div "30" at bounding box center [646, 236] width 14 height 14
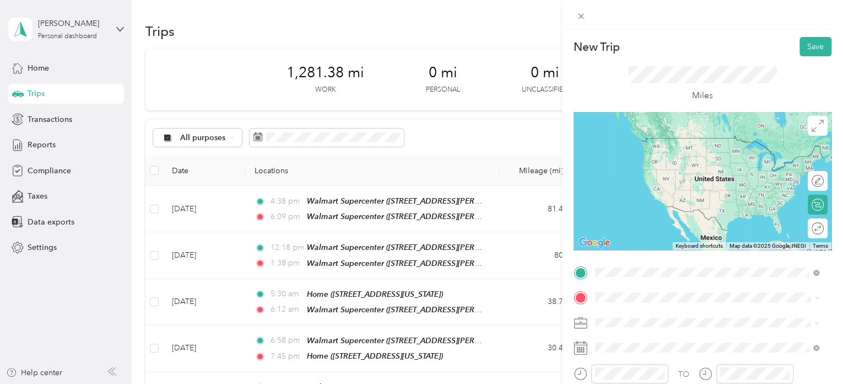
click at [656, 173] on li "TEAM Walmart Supercenter 160 Kinter Way, 241342218, Pearisburg, VA, USA" at bounding box center [707, 162] width 232 height 39
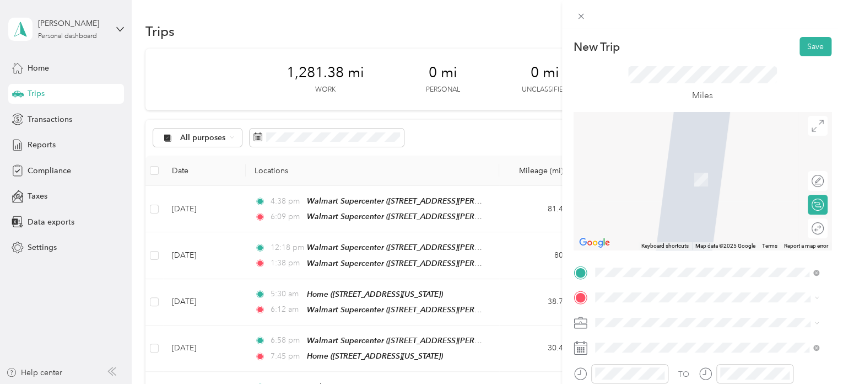
click at [650, 179] on div "Home 103 Union Drive, 24740, Princeton, West Virginia, United States" at bounding box center [671, 171] width 110 height 23
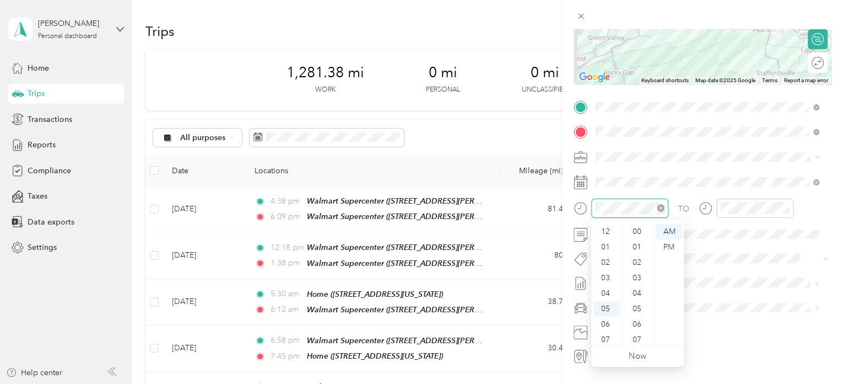
scroll to position [807, 0]
click at [606, 270] on div "07" at bounding box center [607, 273] width 26 height 15
click at [634, 328] on div "37" at bounding box center [638, 326] width 26 height 15
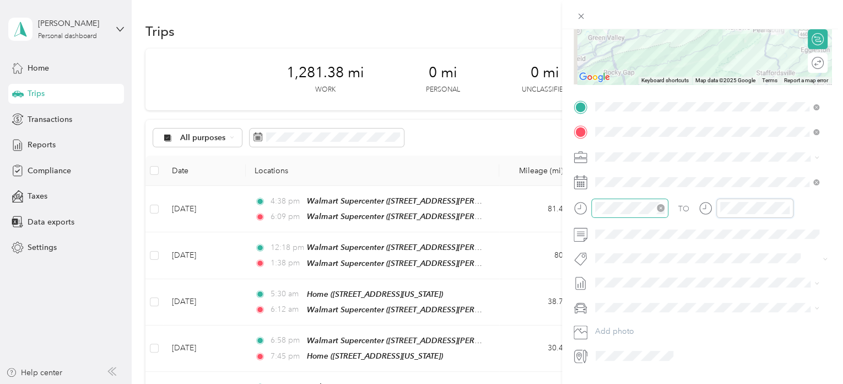
click at [613, 203] on div "TO" at bounding box center [703, 211] width 258 height 27
click at [670, 245] on div "PM" at bounding box center [669, 246] width 26 height 15
click at [731, 287] on div "08" at bounding box center [731, 288] width 26 height 15
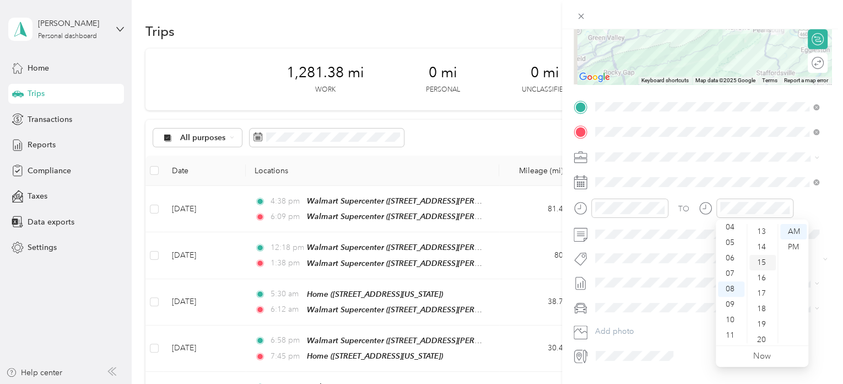
click at [764, 260] on div "15" at bounding box center [763, 262] width 26 height 15
click at [798, 247] on div "PM" at bounding box center [793, 246] width 26 height 15
click at [616, 277] on span at bounding box center [711, 282] width 240 height 18
click at [622, 320] on li "Sep 16 - 30, 2025 Draft" at bounding box center [707, 319] width 232 height 18
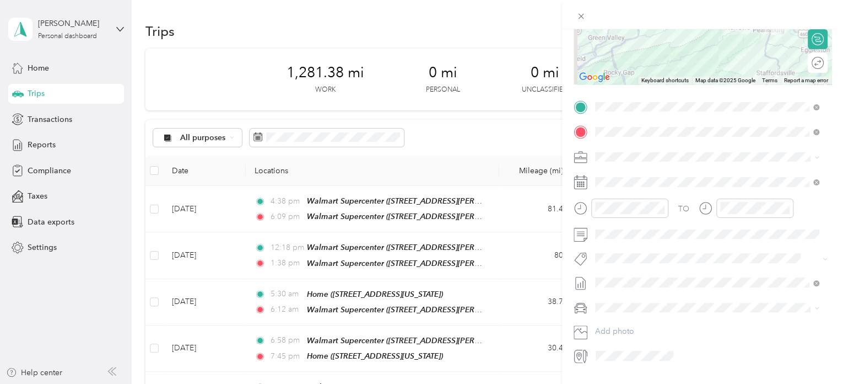
click at [625, 324] on span "Chevrolet Trax" at bounding box center [624, 320] width 51 height 9
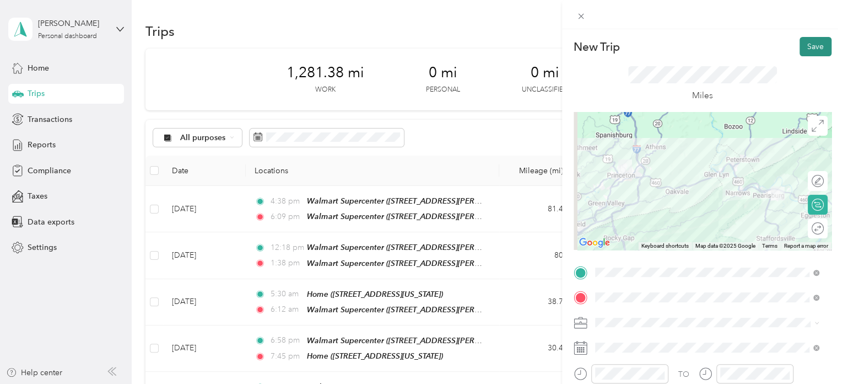
click at [812, 42] on button "Save" at bounding box center [816, 46] width 32 height 19
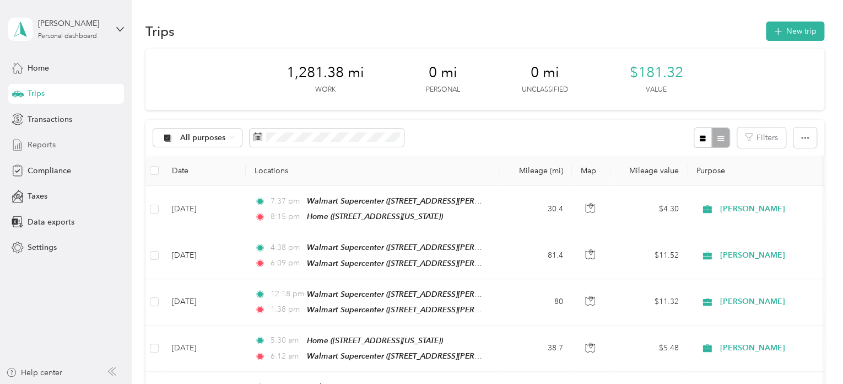
click at [45, 145] on span "Reports" at bounding box center [42, 145] width 28 height 12
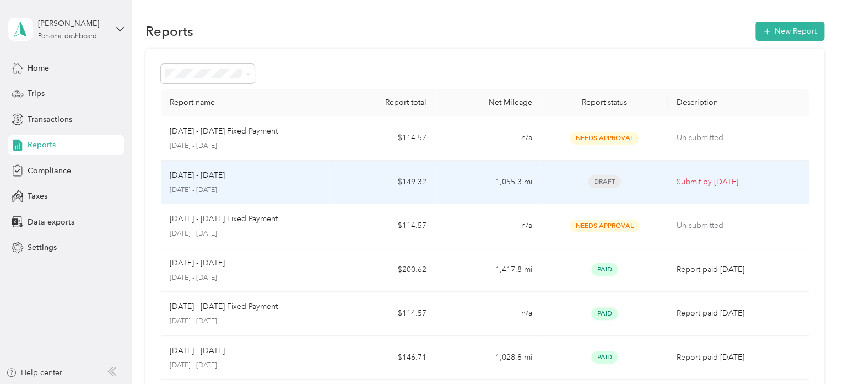
click at [375, 169] on td "$149.32" at bounding box center [383, 182] width 106 height 44
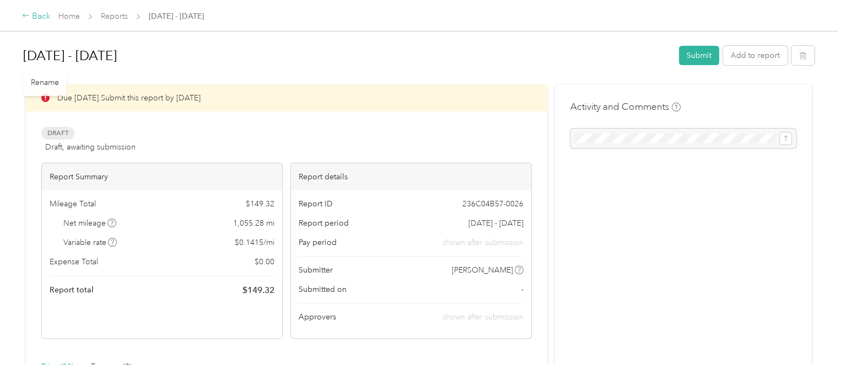
click at [26, 13] on icon at bounding box center [26, 16] width 8 height 8
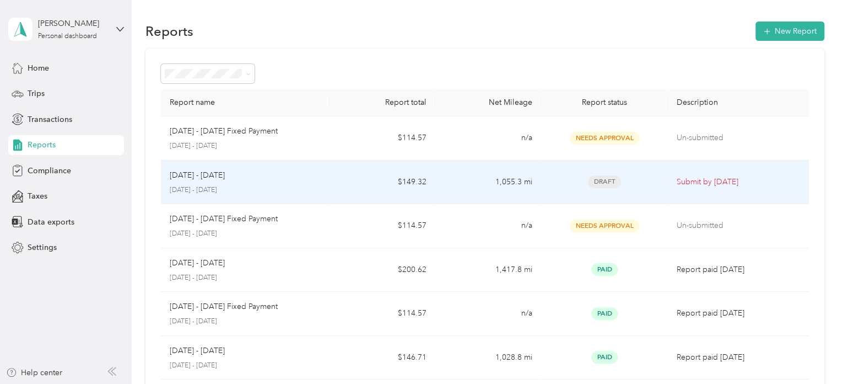
click at [377, 186] on td "$149.32" at bounding box center [383, 182] width 106 height 44
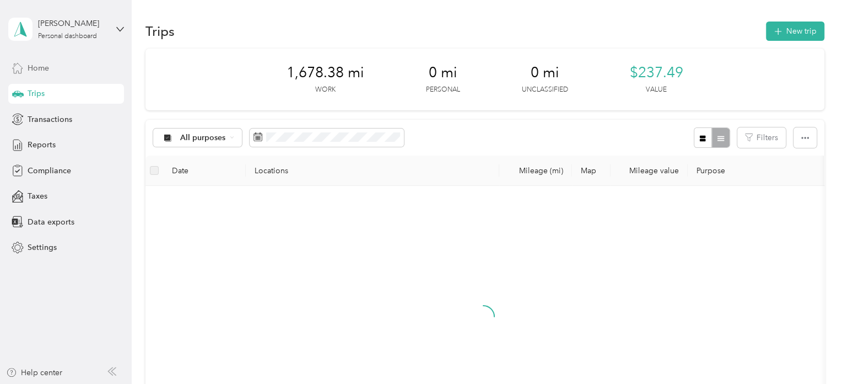
click at [35, 68] on span "Home" at bounding box center [38, 68] width 21 height 12
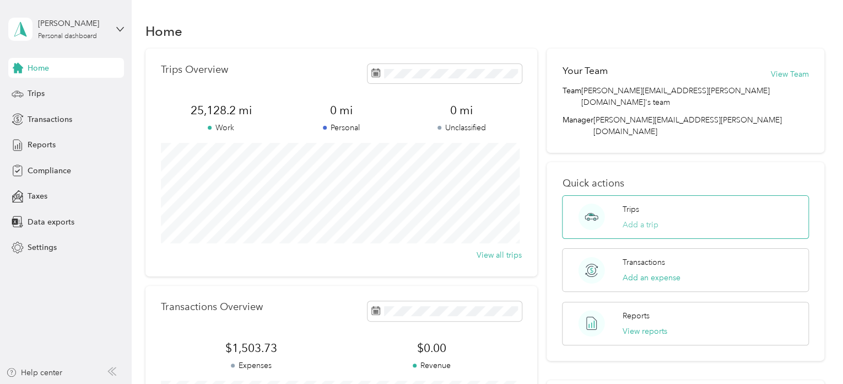
click at [634, 219] on button "Add a trip" at bounding box center [641, 225] width 36 height 12
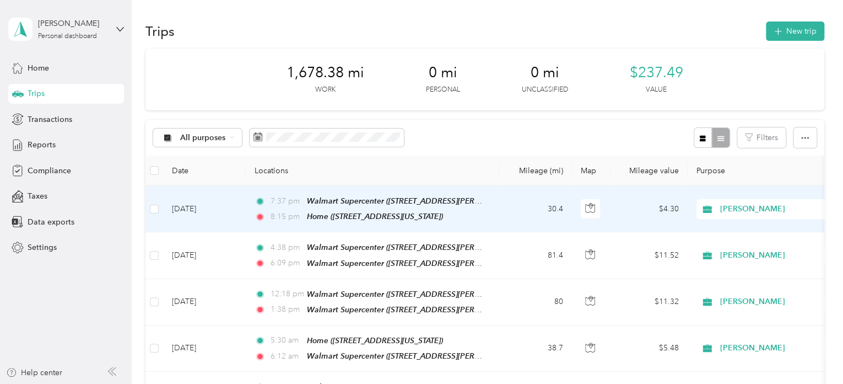
click at [372, 210] on div "Home (103 Union Drive, Princeton, West Virginia)" at bounding box center [375, 216] width 136 height 13
click at [190, 206] on td "Sep 30, 2025" at bounding box center [204, 209] width 83 height 46
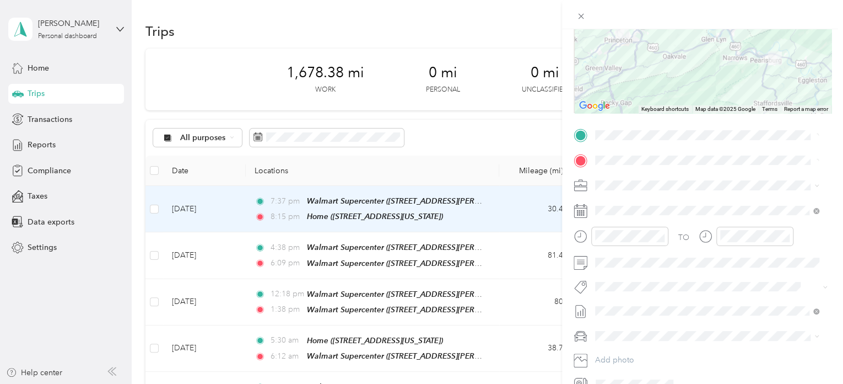
scroll to position [165, 0]
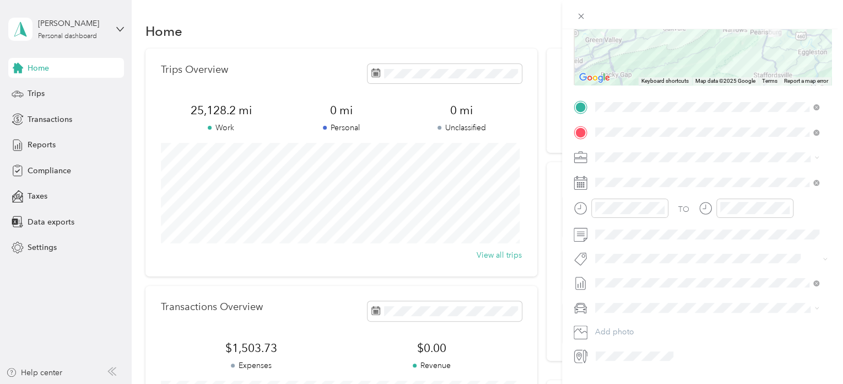
drag, startPoint x: 53, startPoint y: 84, endPoint x: 50, endPoint y: 91, distance: 8.6
click at [50, 90] on div "Trip details Save This trip cannot be edited because it is either under review,…" at bounding box center [421, 192] width 843 height 384
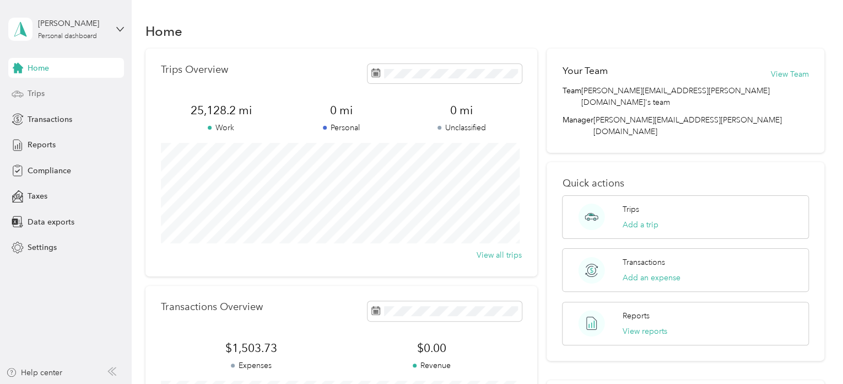
click at [42, 92] on span "Trips" at bounding box center [36, 94] width 17 height 12
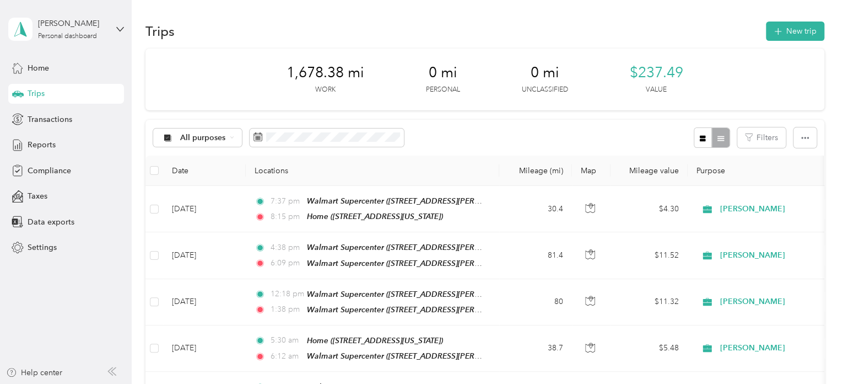
click at [444, 126] on div "All purposes Filters" at bounding box center [485, 138] width 679 height 36
click at [47, 123] on span "Transactions" at bounding box center [50, 120] width 45 height 12
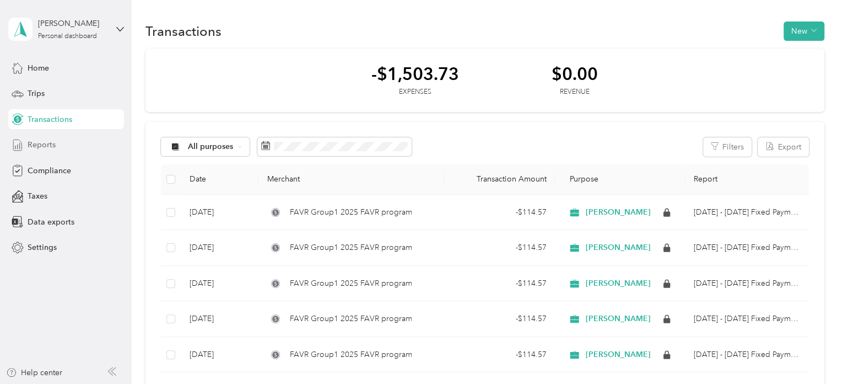
click at [48, 142] on span "Reports" at bounding box center [42, 145] width 28 height 12
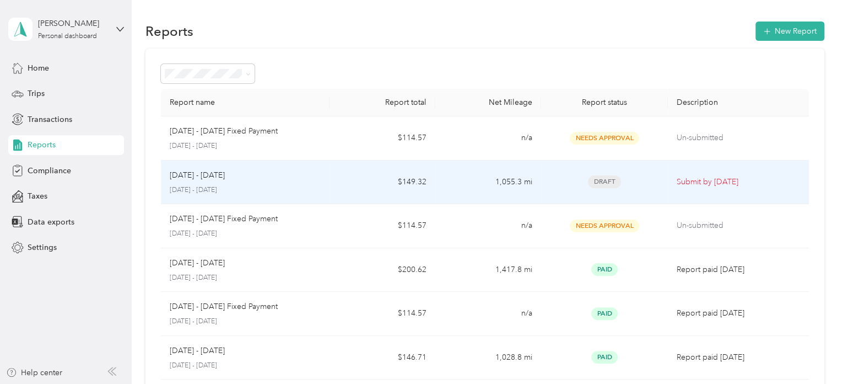
click at [268, 185] on p "September 16 - 30, 2025" at bounding box center [246, 190] width 152 height 10
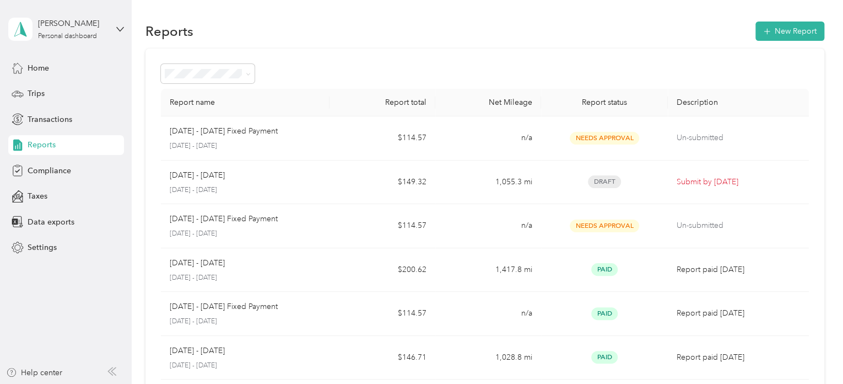
click at [35, 145] on span "Reports" at bounding box center [42, 145] width 28 height 12
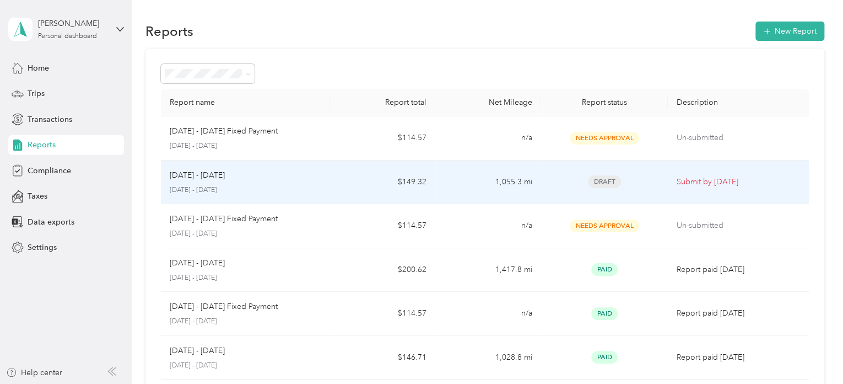
click at [330, 180] on td "$149.32" at bounding box center [383, 182] width 106 height 44
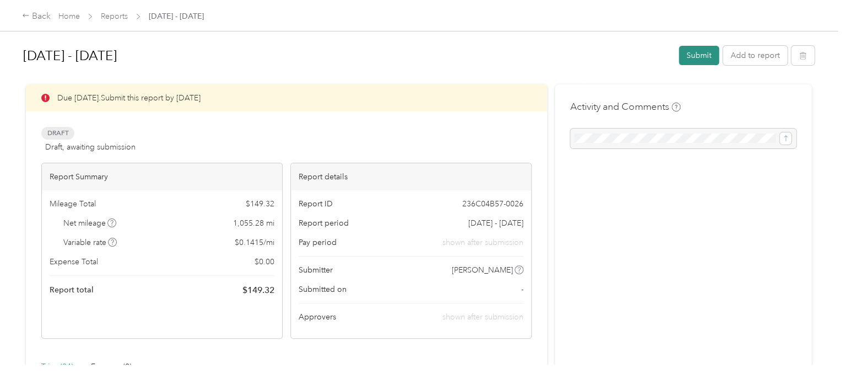
click at [704, 55] on button "Submit" at bounding box center [699, 55] width 40 height 19
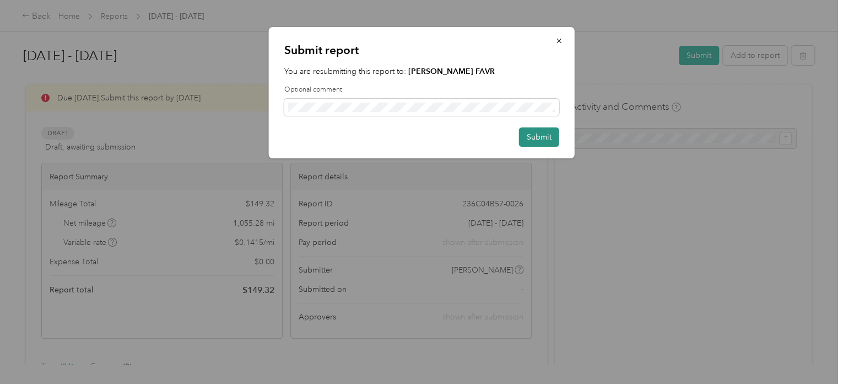
click at [551, 132] on button "Submit" at bounding box center [539, 136] width 40 height 19
click at [534, 138] on button "Submit" at bounding box center [534, 136] width 52 height 19
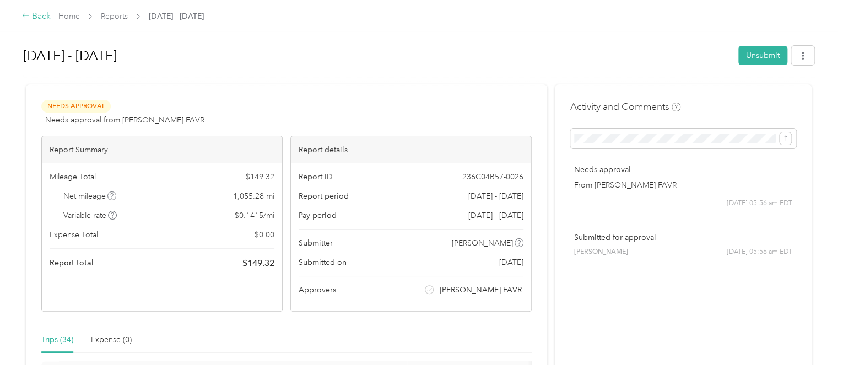
click at [31, 15] on div "Back" at bounding box center [36, 16] width 29 height 13
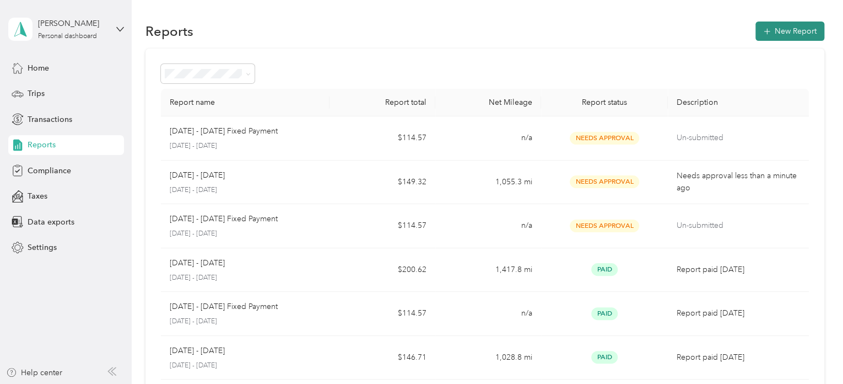
click at [780, 30] on button "New Report" at bounding box center [790, 30] width 69 height 19
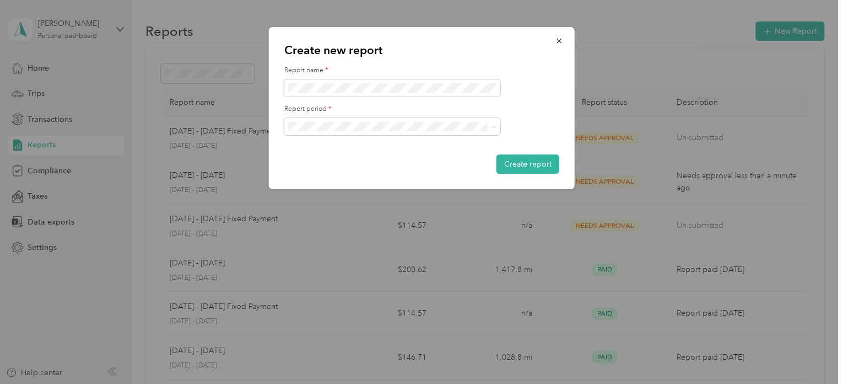
drag, startPoint x: 328, startPoint y: 131, endPoint x: 298, endPoint y: 107, distance: 38.9
click at [298, 107] on form "Report name * Report period * Create report" at bounding box center [421, 120] width 275 height 108
click at [275, 123] on div "Create new report Report name * Report period * Create report" at bounding box center [422, 108] width 306 height 162
click at [540, 164] on button "Create report" at bounding box center [528, 163] width 63 height 19
